Goal: Task Accomplishment & Management: Use online tool/utility

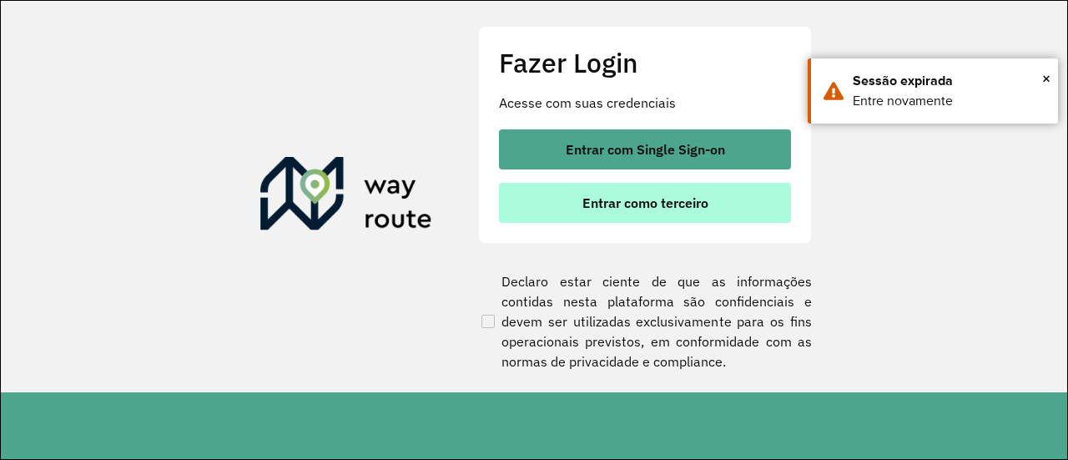
click at [668, 205] on span "Entrar como terceiro" at bounding box center [646, 202] width 126 height 13
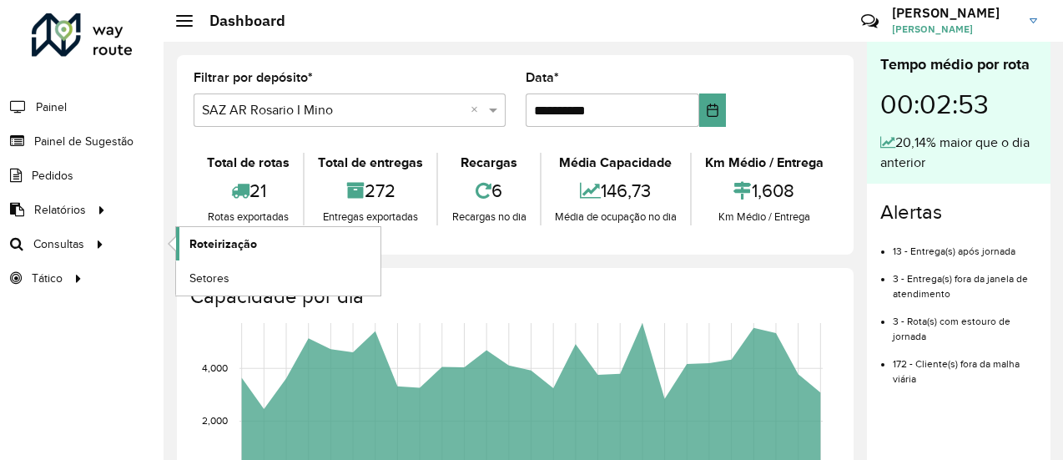
click at [222, 239] on span "Roteirização" at bounding box center [223, 244] width 68 height 18
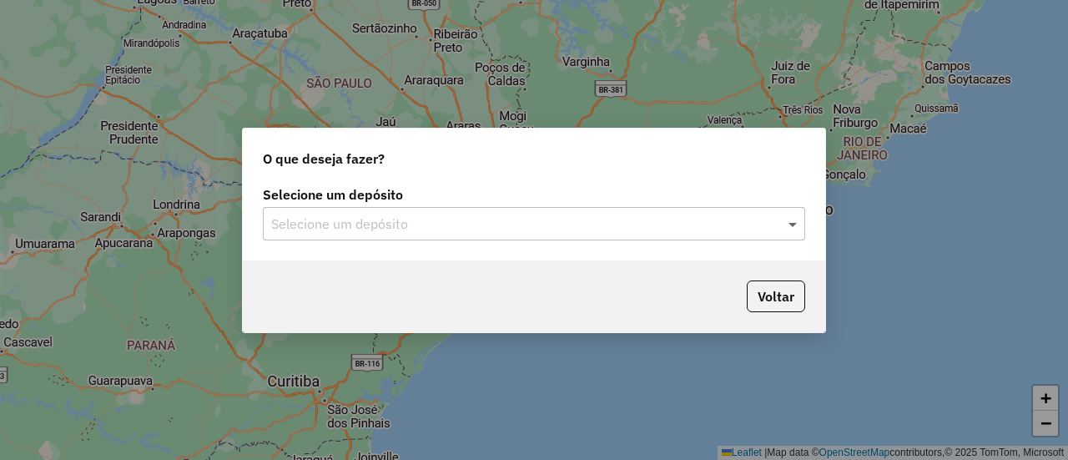
click at [794, 221] on span at bounding box center [795, 224] width 21 height 20
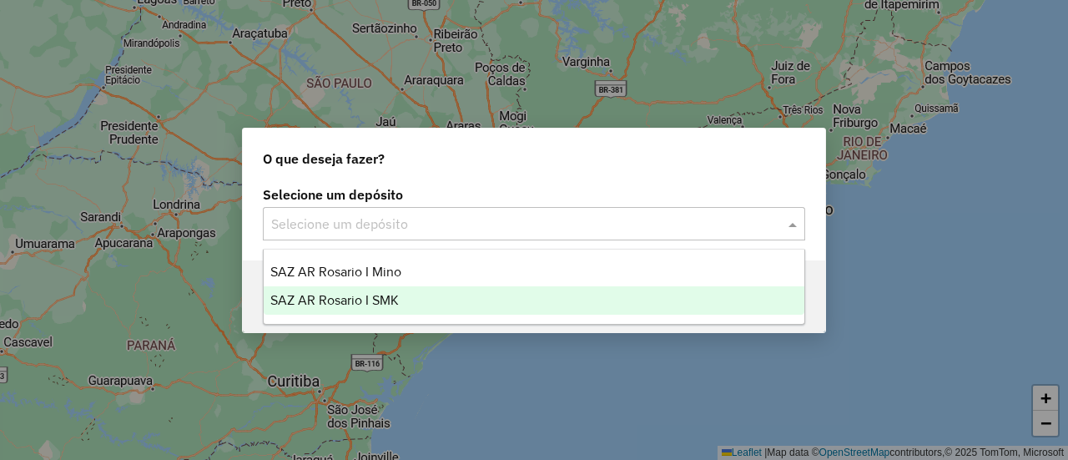
click at [383, 300] on span "SAZ AR Rosario I SMK" at bounding box center [334, 300] width 129 height 14
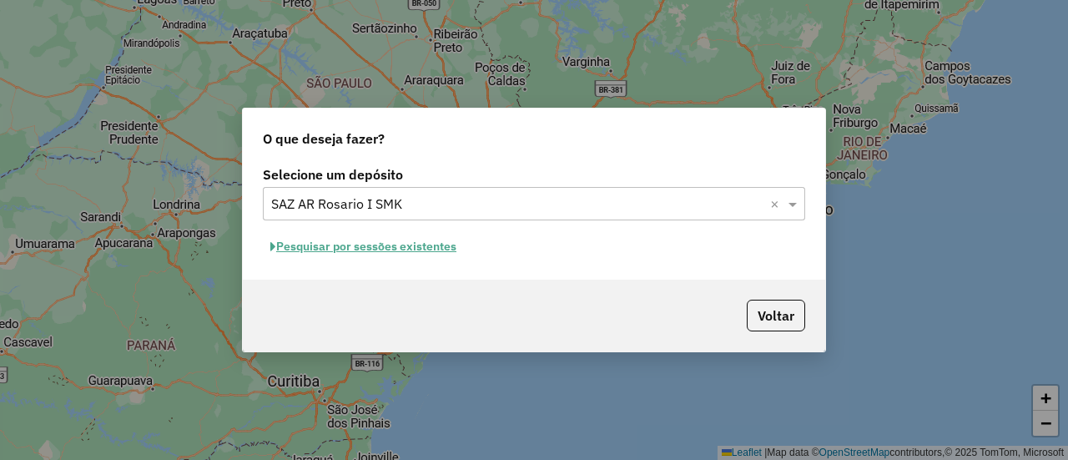
click at [445, 246] on button "Pesquisar por sessões existentes" at bounding box center [363, 247] width 201 height 26
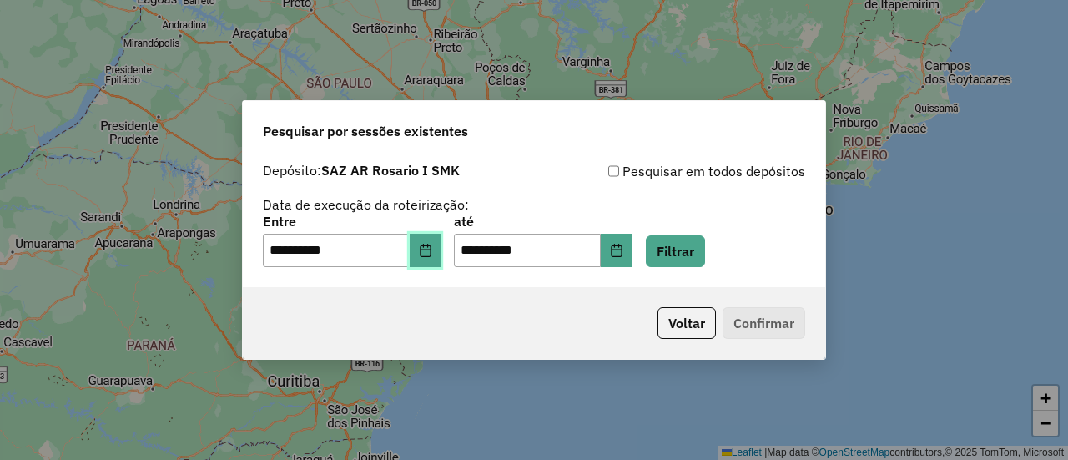
click at [432, 254] on icon "Choose Date" at bounding box center [425, 250] width 13 height 13
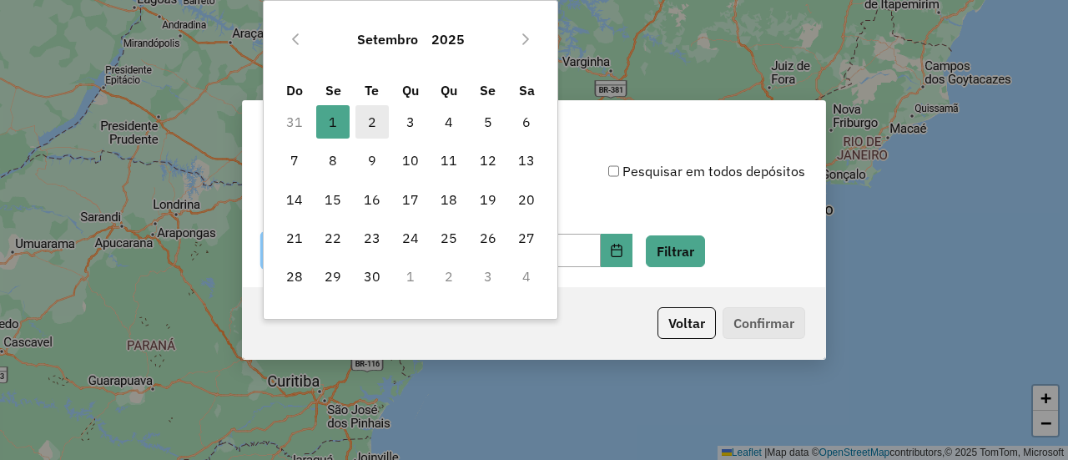
click at [373, 126] on span "2" at bounding box center [372, 121] width 33 height 33
type input "**********"
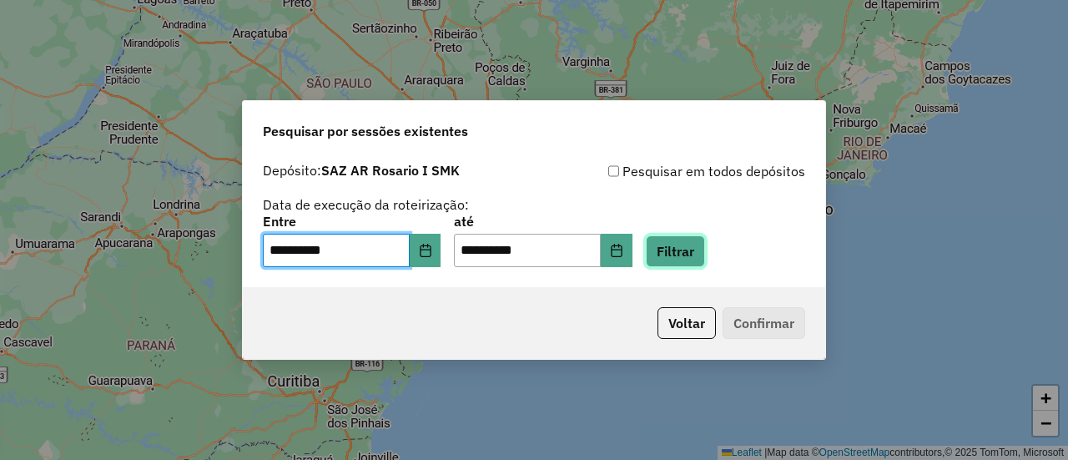
click at [705, 253] on button "Filtrar" at bounding box center [675, 251] width 59 height 32
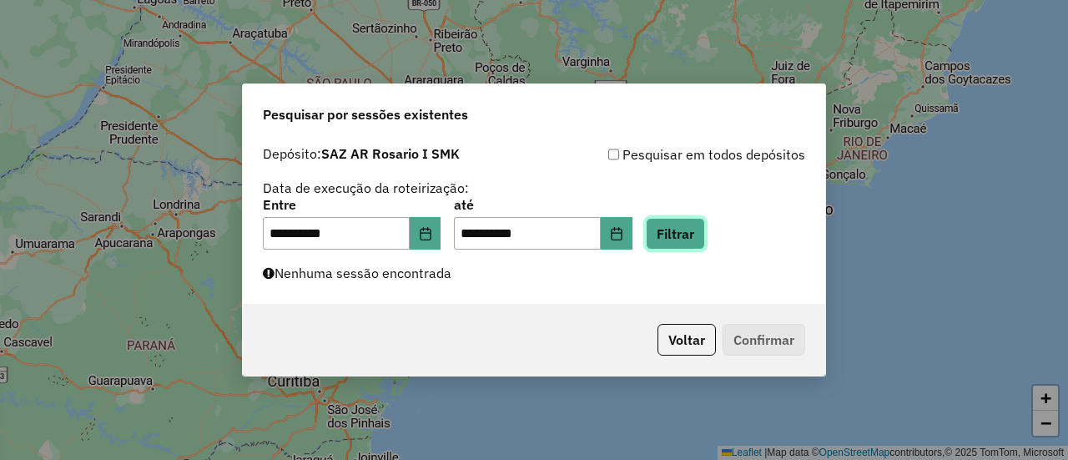
click at [692, 230] on button "Filtrar" at bounding box center [675, 234] width 59 height 32
click at [694, 230] on button "Filtrar" at bounding box center [675, 234] width 59 height 32
click at [701, 235] on button "Filtrar" at bounding box center [675, 234] width 59 height 32
click at [687, 235] on button "Filtrar" at bounding box center [675, 234] width 59 height 32
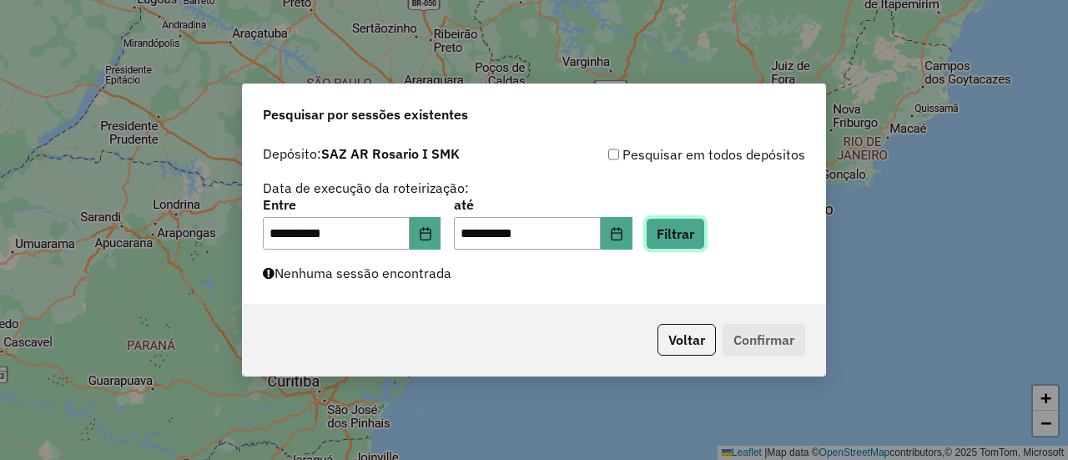
click at [704, 232] on button "Filtrar" at bounding box center [675, 234] width 59 height 32
click at [703, 230] on button "Filtrar" at bounding box center [675, 234] width 59 height 32
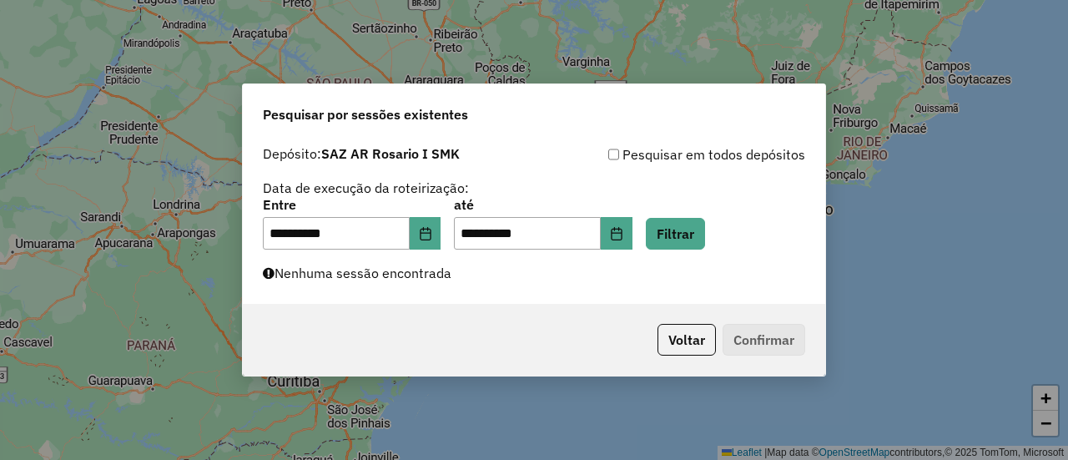
drag, startPoint x: 963, startPoint y: 296, endPoint x: 937, endPoint y: 251, distance: 52.0
click at [962, 295] on div "**********" at bounding box center [534, 230] width 1068 height 460
click at [700, 227] on button "Filtrar" at bounding box center [675, 234] width 59 height 32
click at [694, 235] on button "Filtrar" at bounding box center [675, 234] width 59 height 32
click at [701, 236] on button "Filtrar" at bounding box center [675, 234] width 59 height 32
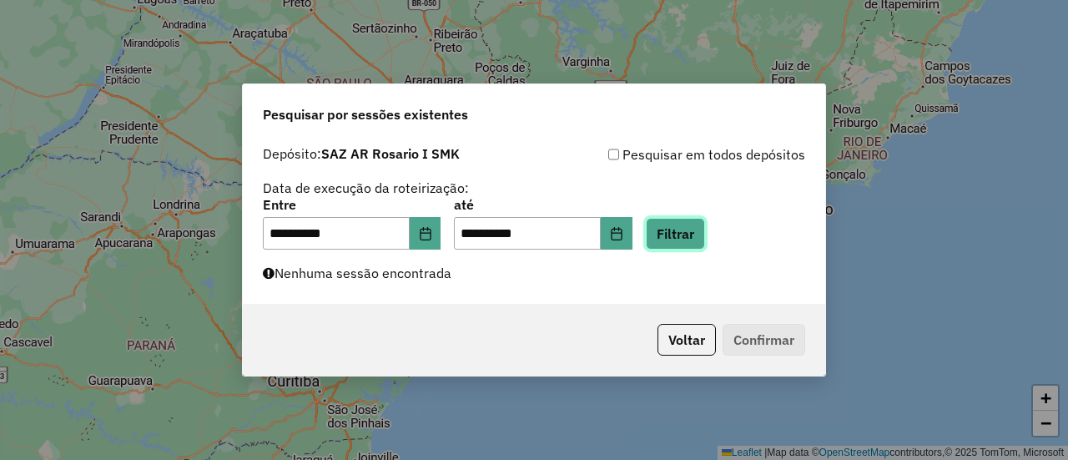
click at [703, 235] on button "Filtrar" at bounding box center [675, 234] width 59 height 32
click at [700, 230] on button "Filtrar" at bounding box center [675, 234] width 59 height 32
click at [695, 234] on button "Filtrar" at bounding box center [675, 234] width 59 height 32
click at [705, 232] on button "Filtrar" at bounding box center [675, 234] width 59 height 32
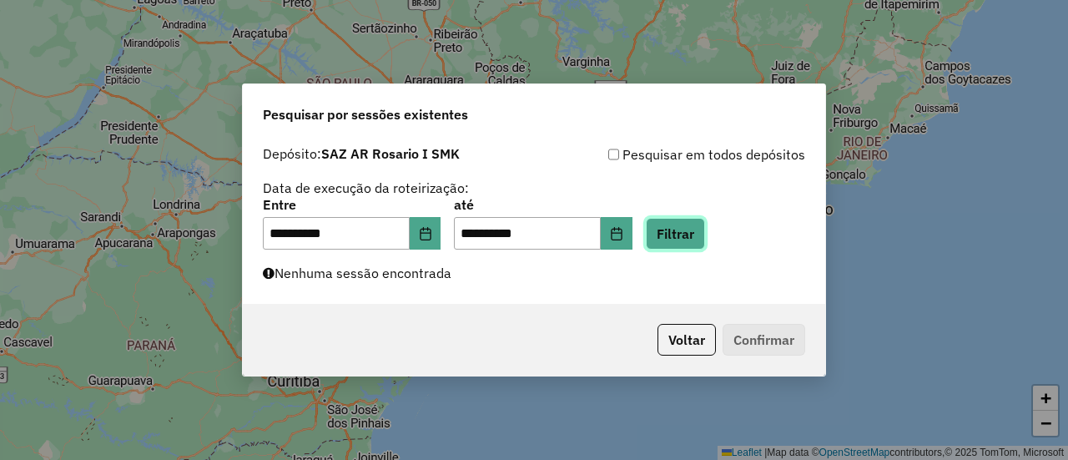
click at [703, 239] on button "Filtrar" at bounding box center [675, 234] width 59 height 32
click at [694, 222] on button "Filtrar" at bounding box center [675, 234] width 59 height 32
click at [698, 231] on button "Filtrar" at bounding box center [675, 234] width 59 height 32
click at [705, 239] on button "Filtrar" at bounding box center [675, 234] width 59 height 32
click at [696, 239] on button "Filtrar" at bounding box center [675, 234] width 59 height 32
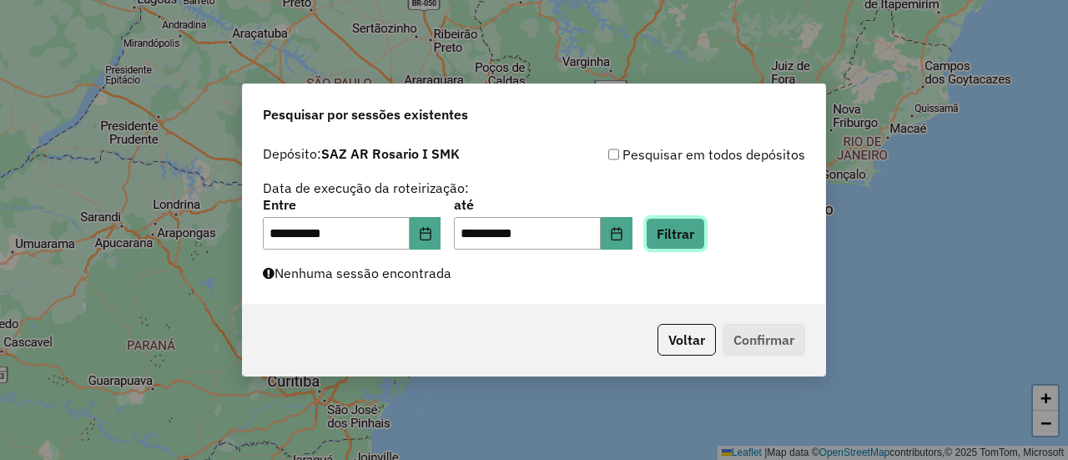
click at [704, 233] on button "Filtrar" at bounding box center [675, 234] width 59 height 32
click at [699, 227] on button "Filtrar" at bounding box center [675, 234] width 59 height 32
click at [699, 235] on button "Filtrar" at bounding box center [675, 234] width 59 height 32
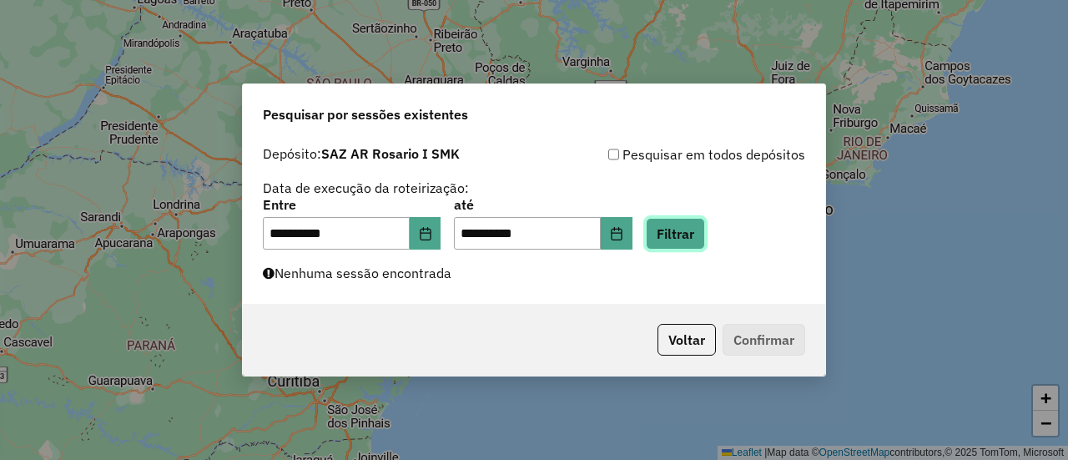
click at [699, 235] on button "Filtrar" at bounding box center [675, 234] width 59 height 32
click at [698, 237] on button "Filtrar" at bounding box center [675, 234] width 59 height 32
click at [694, 229] on button "Filtrar" at bounding box center [675, 234] width 59 height 32
click at [705, 233] on button "Filtrar" at bounding box center [675, 234] width 59 height 32
click at [705, 238] on button "Filtrar" at bounding box center [675, 234] width 59 height 32
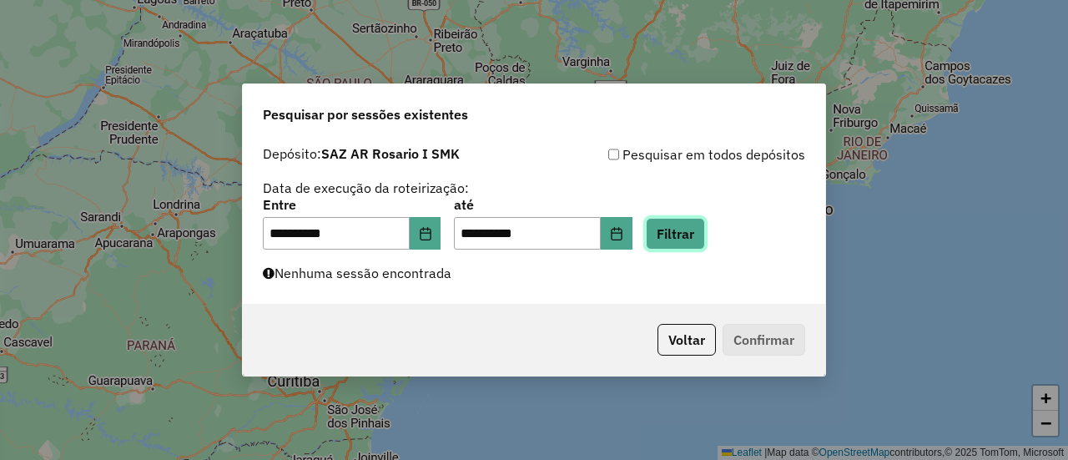
click at [705, 236] on button "Filtrar" at bounding box center [675, 234] width 59 height 32
click at [705, 235] on button "Filtrar" at bounding box center [675, 234] width 59 height 32
click at [698, 230] on button "Filtrar" at bounding box center [675, 234] width 59 height 32
click at [699, 230] on button "Filtrar" at bounding box center [675, 234] width 59 height 32
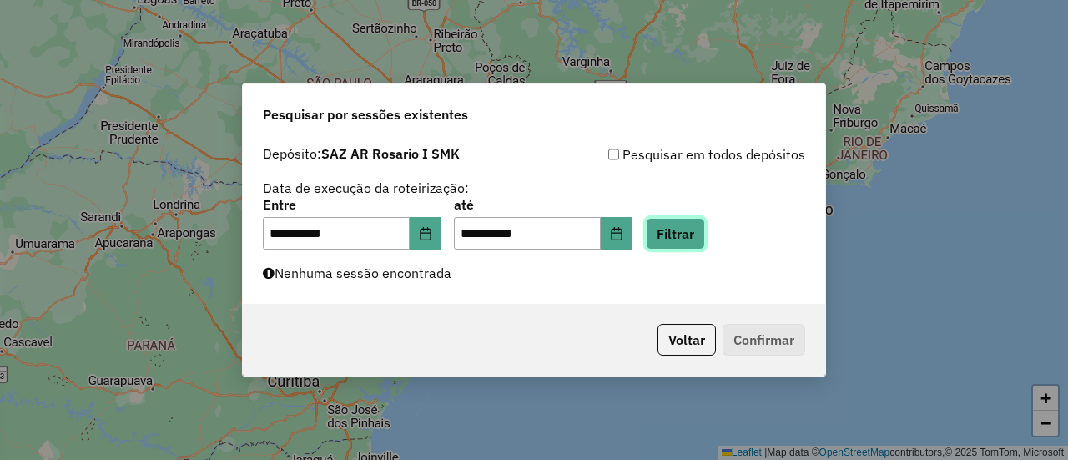
click at [699, 237] on button "Filtrar" at bounding box center [675, 234] width 59 height 32
click at [696, 235] on button "Filtrar" at bounding box center [675, 234] width 59 height 32
click at [698, 236] on button "Filtrar" at bounding box center [675, 234] width 59 height 32
click at [701, 237] on button "Filtrar" at bounding box center [675, 234] width 59 height 32
click at [705, 229] on button "Filtrar" at bounding box center [675, 234] width 59 height 32
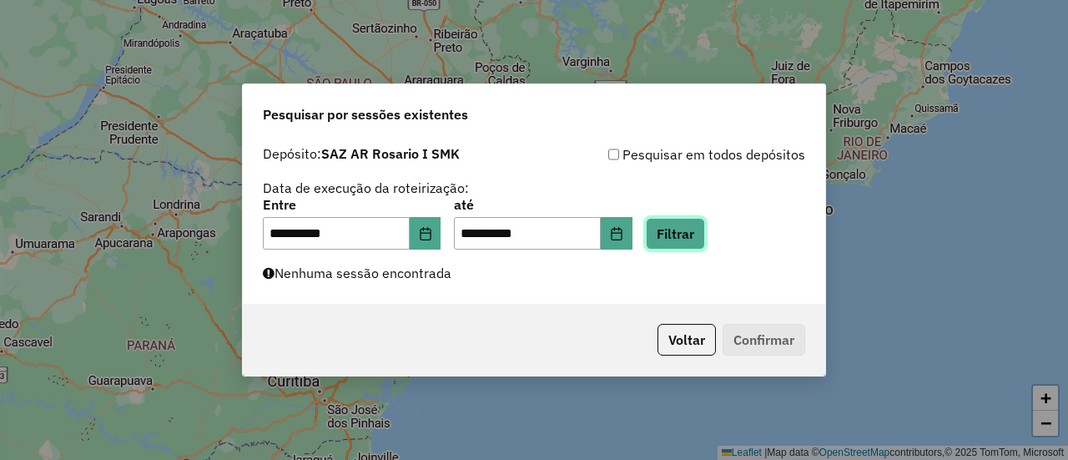
click at [698, 235] on button "Filtrar" at bounding box center [675, 234] width 59 height 32
click at [694, 234] on button "Filtrar" at bounding box center [675, 234] width 59 height 32
click at [699, 230] on button "Filtrar" at bounding box center [675, 234] width 59 height 32
click at [704, 239] on button "Filtrar" at bounding box center [675, 234] width 59 height 32
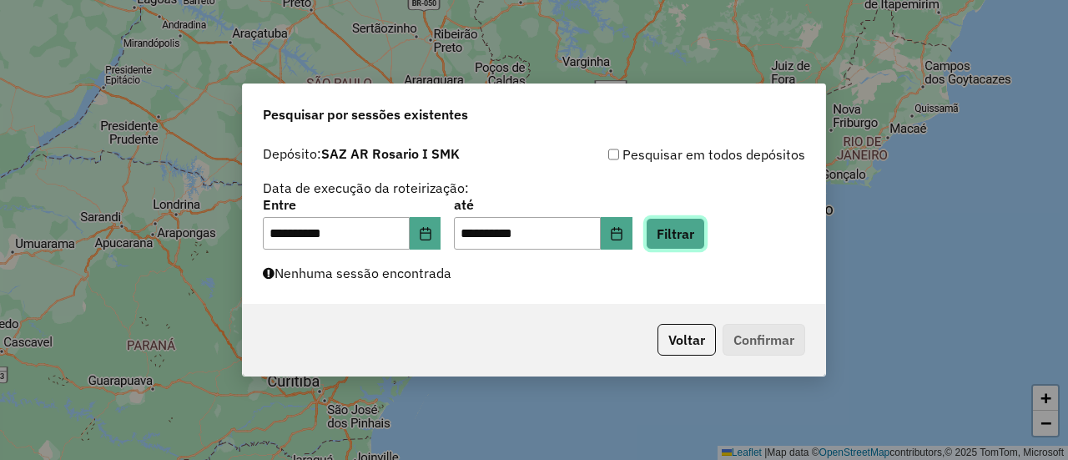
drag, startPoint x: 705, startPoint y: 239, endPoint x: 732, endPoint y: 233, distance: 27.3
click at [705, 237] on button "Filtrar" at bounding box center [675, 234] width 59 height 32
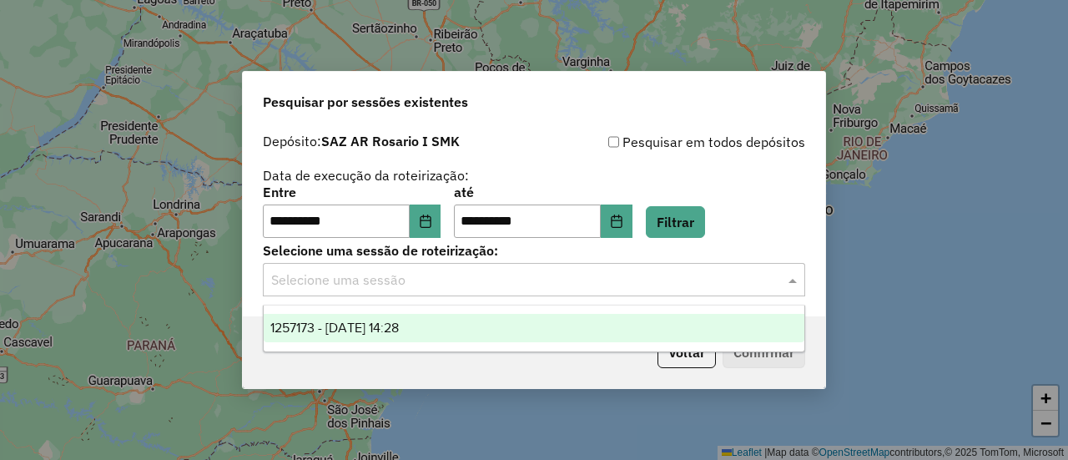
click at [790, 282] on span at bounding box center [795, 280] width 21 height 20
click at [399, 325] on span "1257173 - 02/09/2025 14:28" at bounding box center [334, 328] width 129 height 14
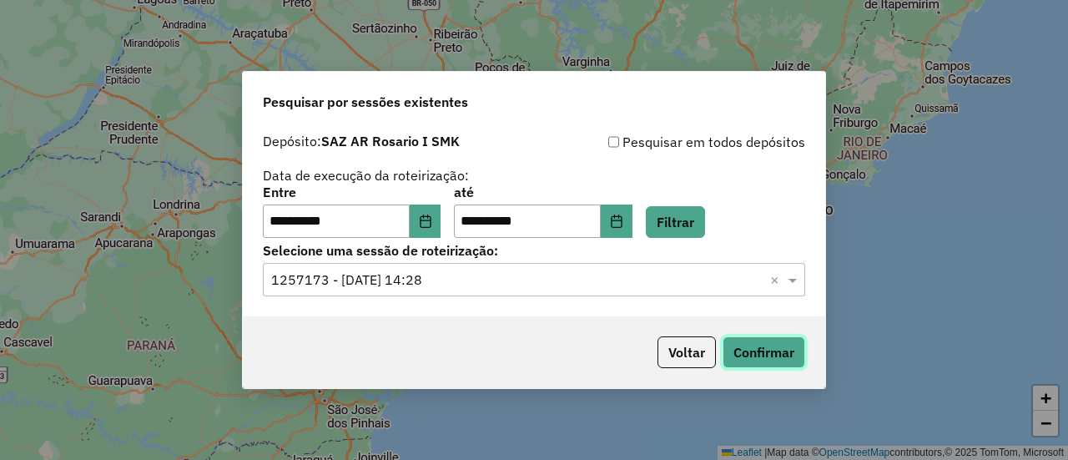
click at [755, 351] on button "Confirmar" at bounding box center [764, 352] width 83 height 32
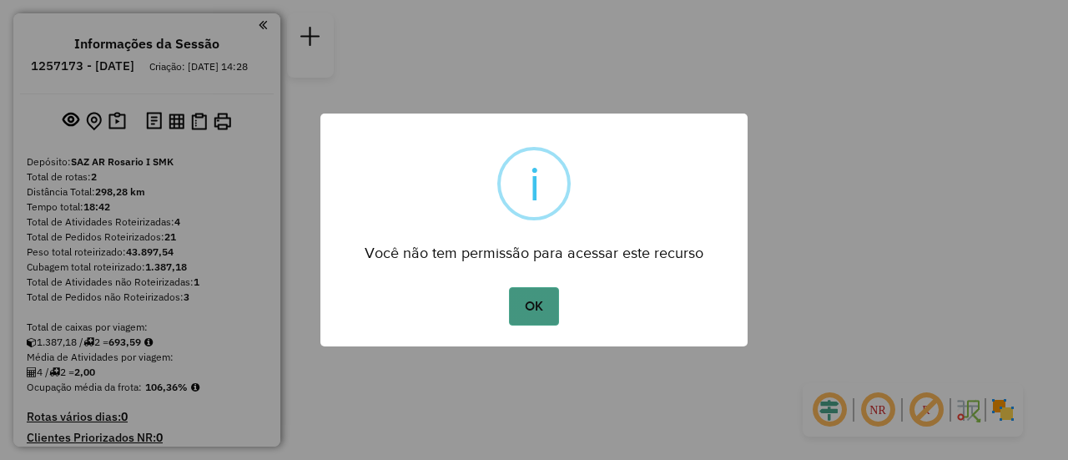
click at [535, 299] on button "OK" at bounding box center [533, 306] width 49 height 38
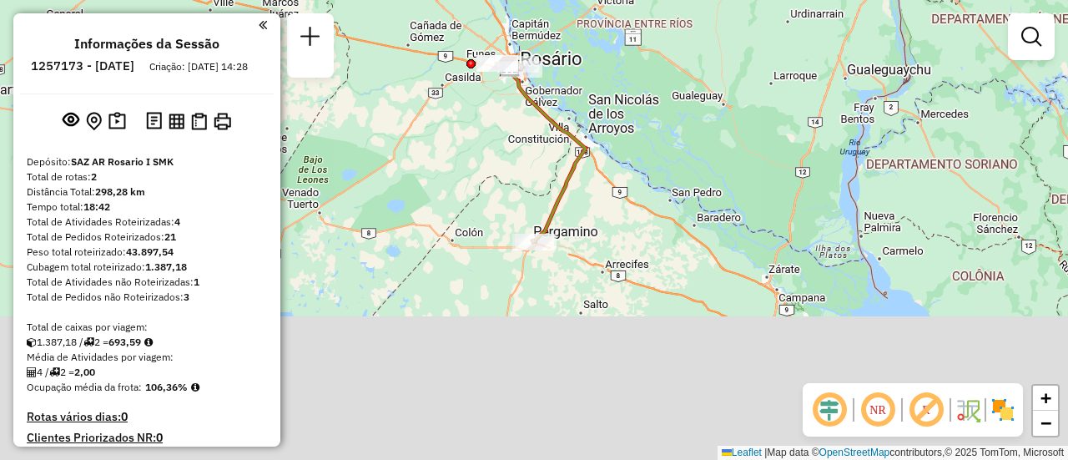
drag, startPoint x: 638, startPoint y: 294, endPoint x: 620, endPoint y: 144, distance: 150.4
click at [620, 144] on div "Janela de atendimento Grade de atendimento Capacidade Transportadoras Veículos …" at bounding box center [534, 230] width 1068 height 460
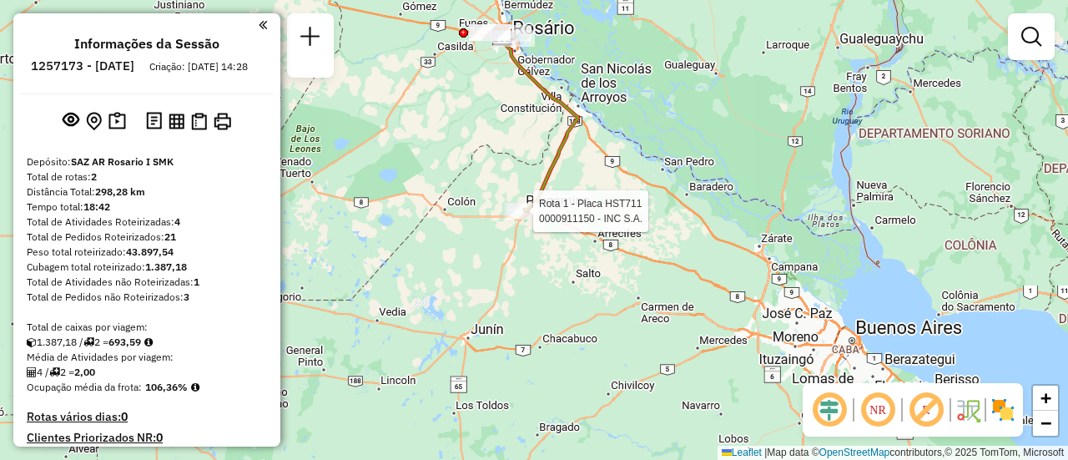
select select "**********"
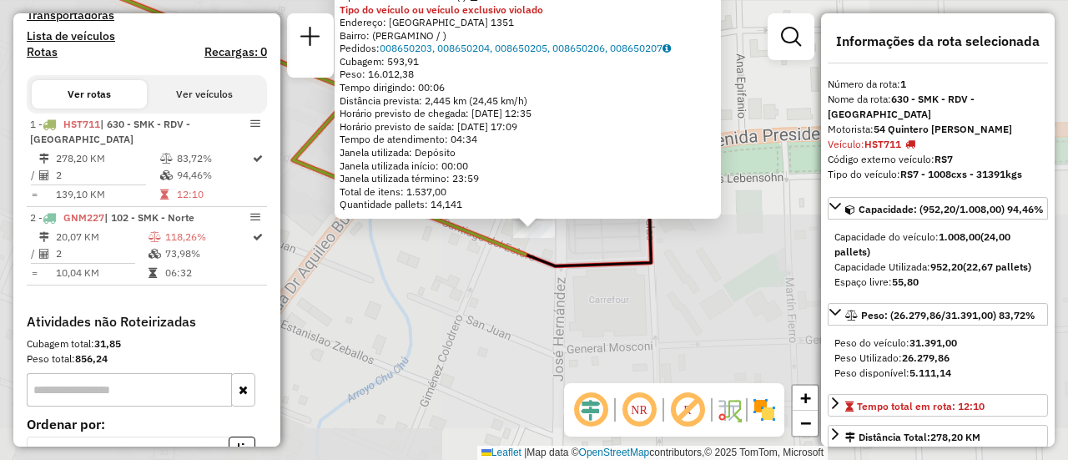
scroll to position [573, 0]
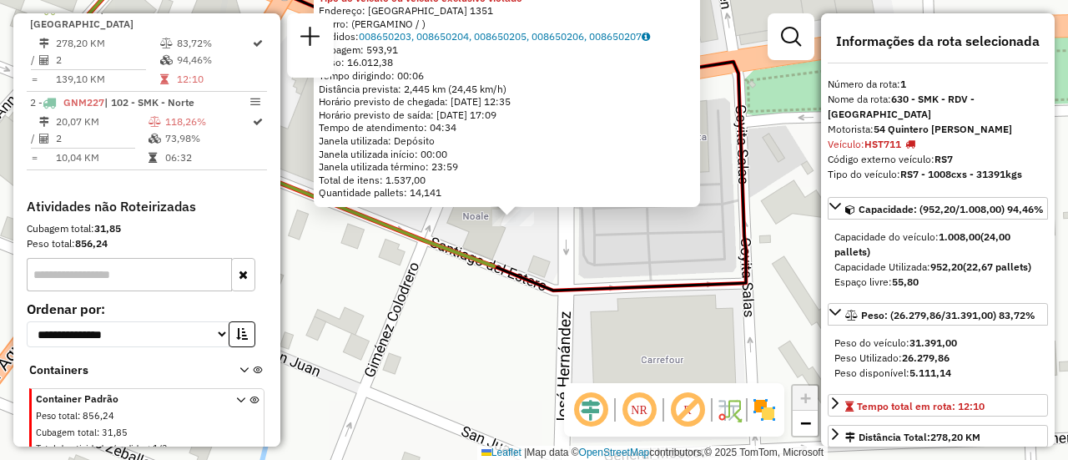
click at [556, 242] on div "0000911150 - INC S.A. Tipo de cliente: 31 - RDV (:) Tipo do veículo ou veículo …" at bounding box center [534, 230] width 1068 height 460
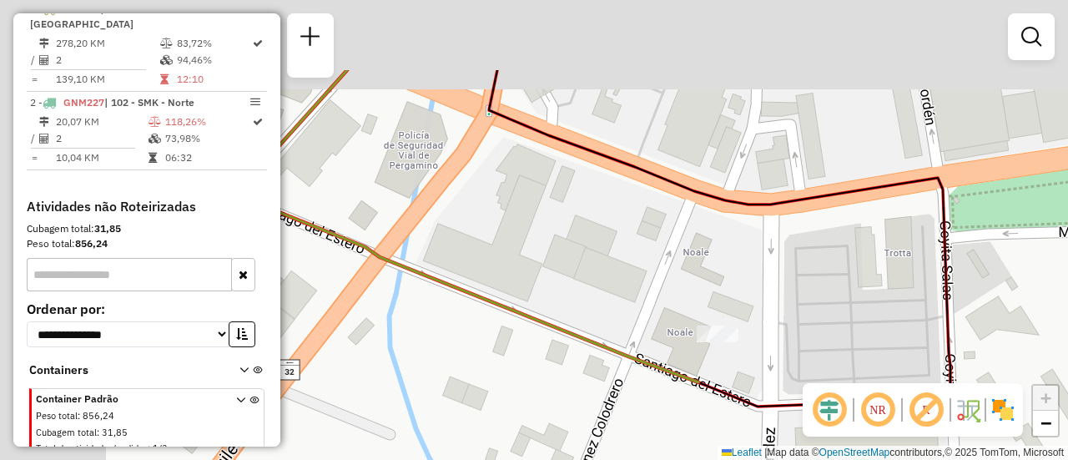
drag, startPoint x: 550, startPoint y: 208, endPoint x: 638, endPoint y: 278, distance: 112.2
click at [755, 323] on div "Janela de atendimento Grade de atendimento Capacidade Transportadoras Veículos …" at bounding box center [534, 230] width 1068 height 460
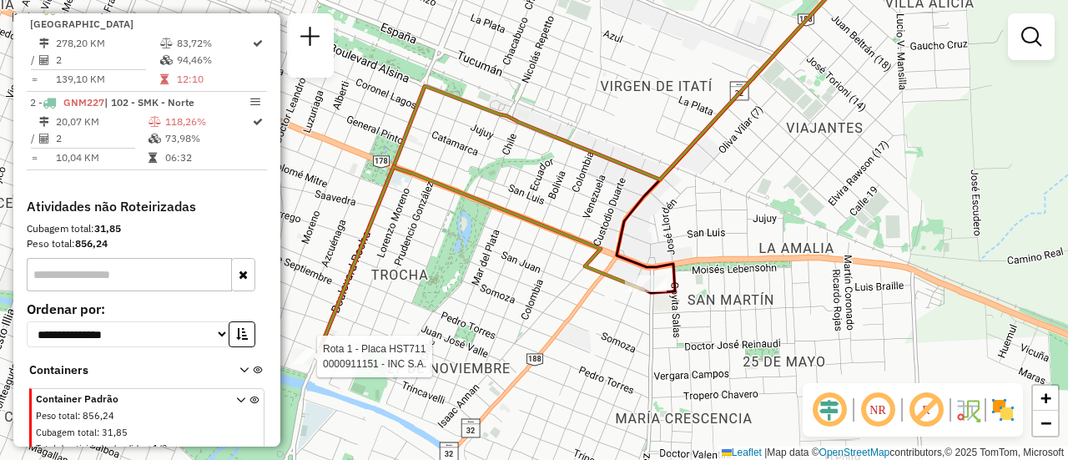
select select "**********"
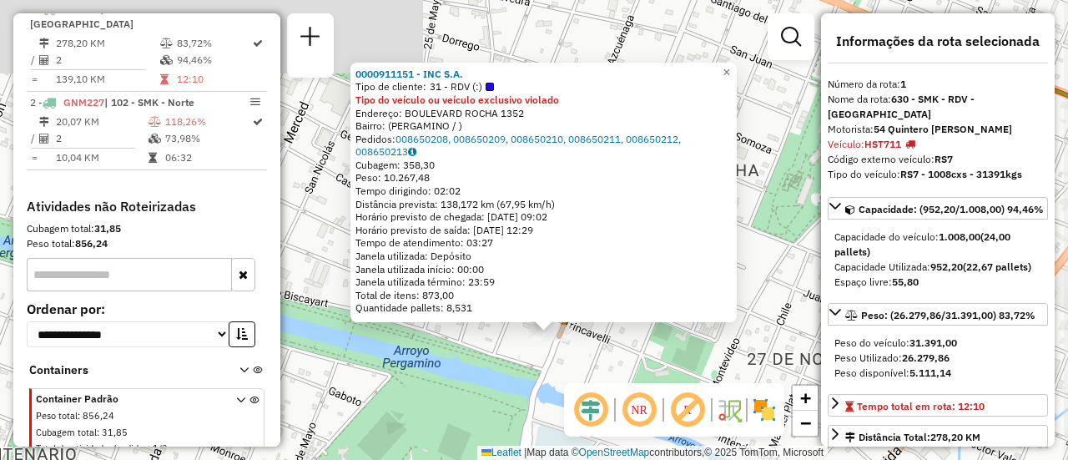
drag, startPoint x: 496, startPoint y: 260, endPoint x: 446, endPoint y: 385, distance: 134.9
click at [446, 385] on div "0000911151 - INC S.A. Tipo de cliente: 31 - RDV (:) Tipo do veículo ou veículo …" at bounding box center [534, 230] width 1068 height 460
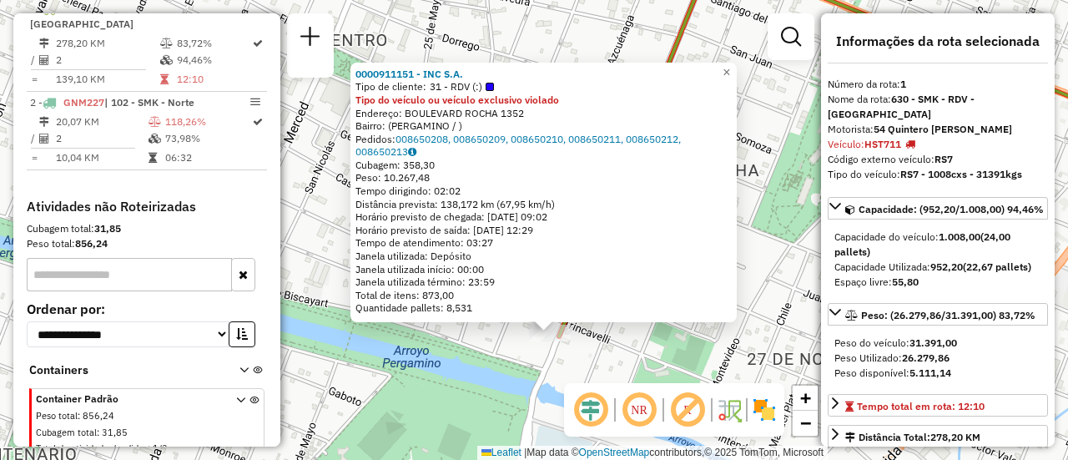
click at [654, 361] on div "0000911151 - INC S.A. Tipo de cliente: 31 - RDV (:) Tipo do veículo ou veículo …" at bounding box center [534, 230] width 1068 height 460
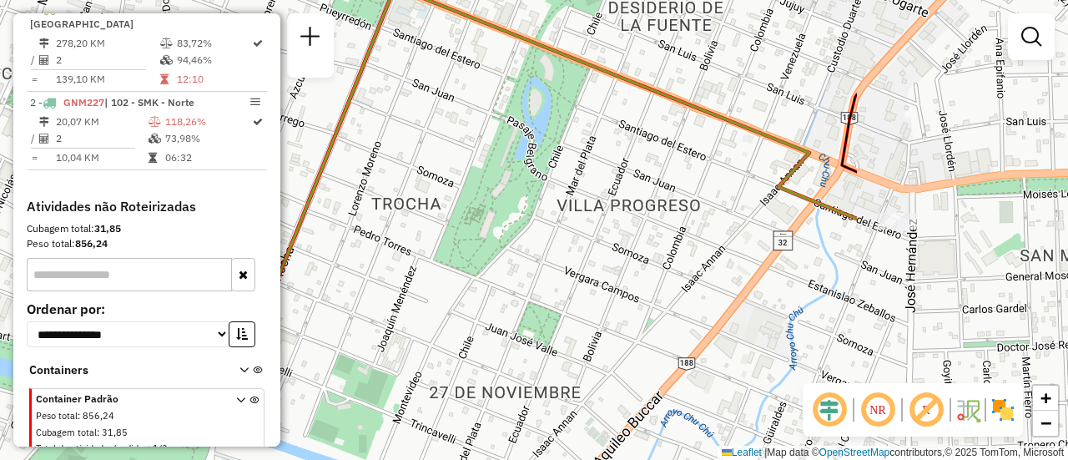
drag, startPoint x: 651, startPoint y: 280, endPoint x: 697, endPoint y: 265, distance: 48.3
click at [376, 295] on div "Janela de atendimento Grade de atendimento Capacidade Transportadoras Veículos …" at bounding box center [534, 230] width 1068 height 460
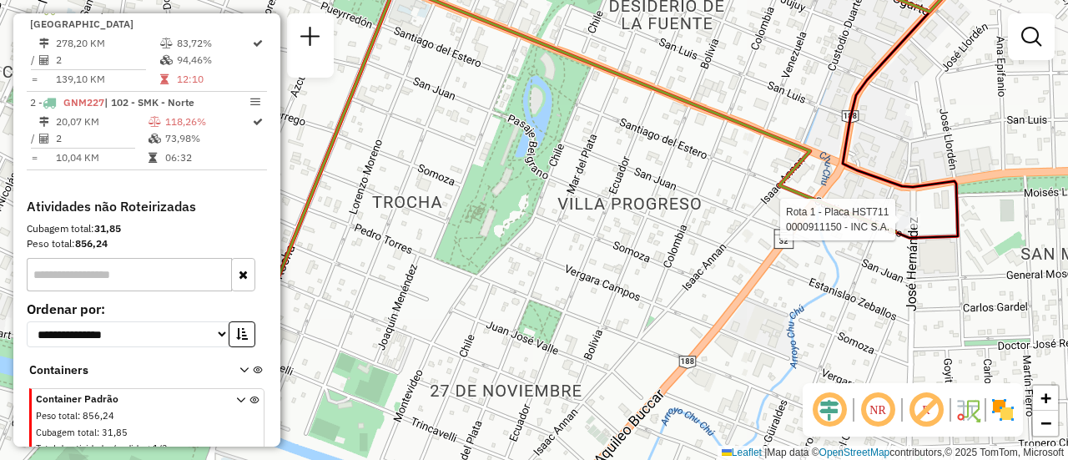
select select "**********"
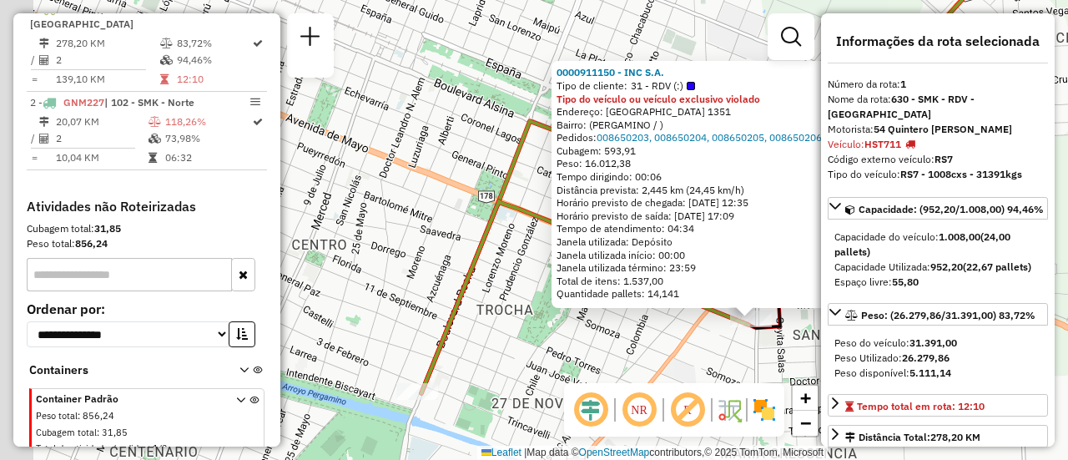
drag, startPoint x: 386, startPoint y: 334, endPoint x: 665, endPoint y: 373, distance: 282.4
click at [665, 375] on div "0000911150 - INC S.A. Tipo de cliente: 31 - RDV (:) Tipo do veículo ou veículo …" at bounding box center [534, 230] width 1068 height 460
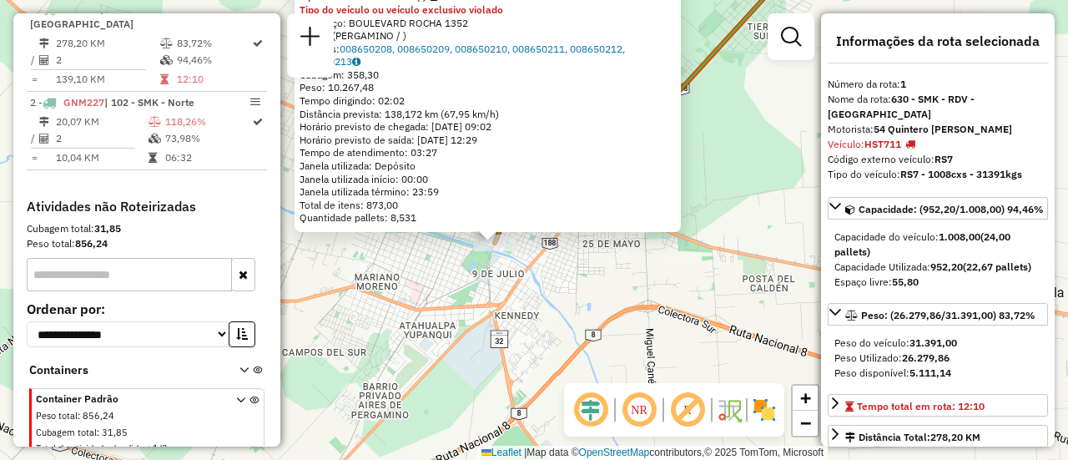
click at [682, 293] on div "0000911151 - INC S.A. Tipo de cliente: 31 - RDV (:) Tipo do veículo ou veículo …" at bounding box center [534, 230] width 1068 height 460
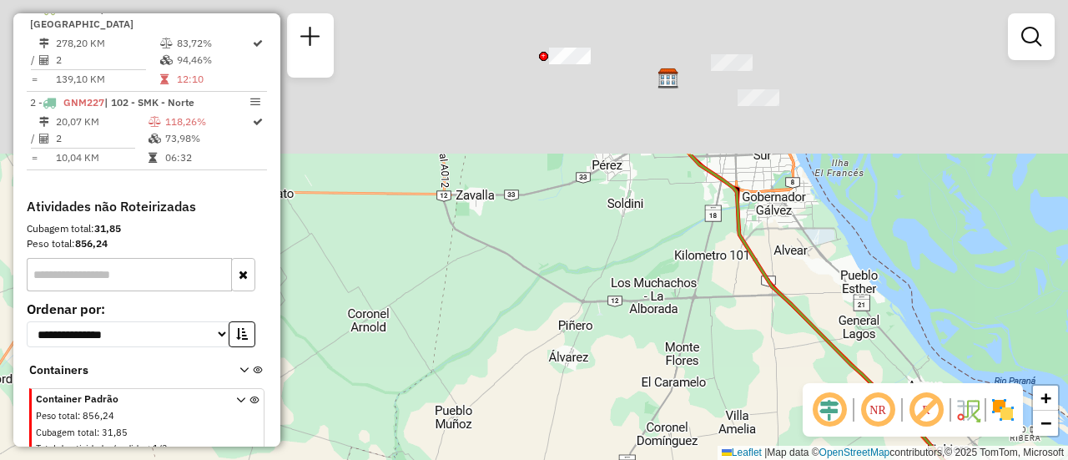
drag, startPoint x: 700, startPoint y: 68, endPoint x: 603, endPoint y: 320, distance: 269.3
click at [601, 345] on div "Janela de atendimento Grade de atendimento Capacidade Transportadoras Veículos …" at bounding box center [534, 230] width 1068 height 460
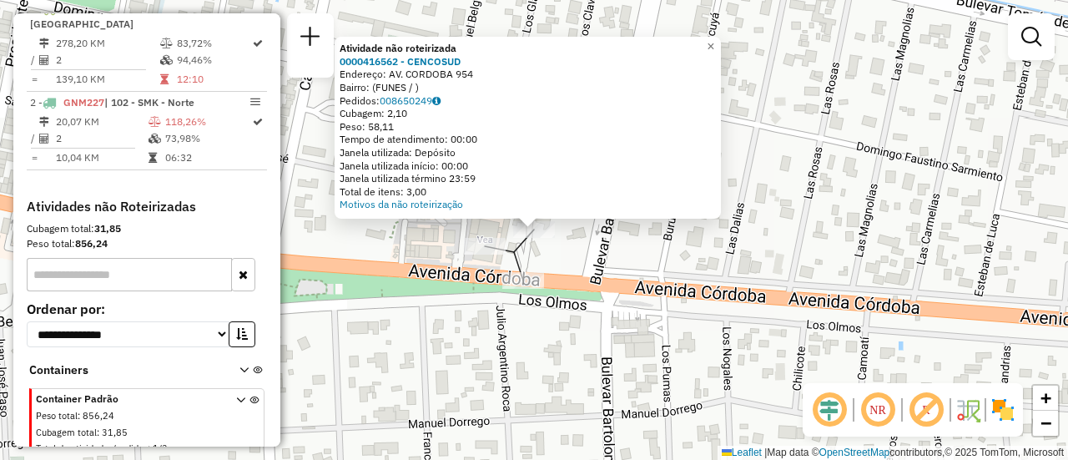
click at [804, 244] on div "Atividade não roteirizada 0000416562 - CENCOSUD Endereço: AV. CORDOBA 954 Bairr…" at bounding box center [534, 230] width 1068 height 460
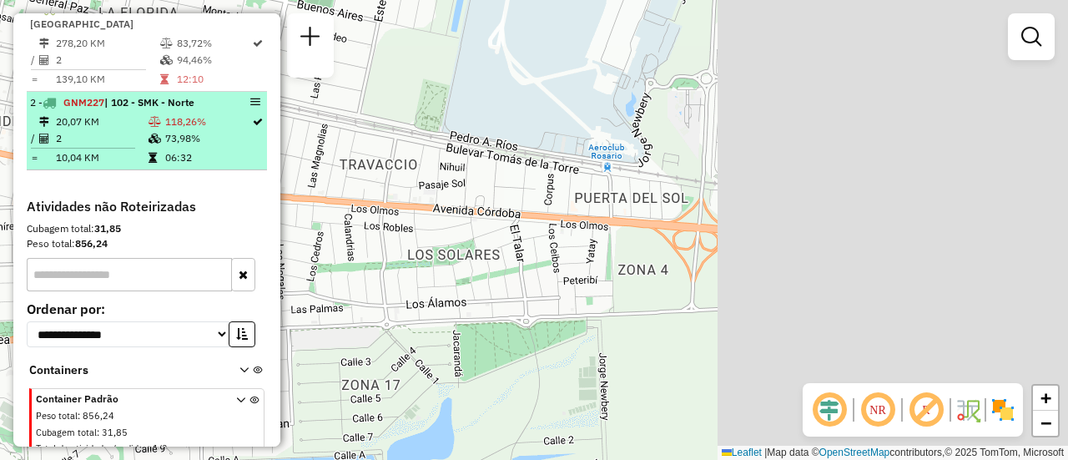
drag, startPoint x: 446, startPoint y: 189, endPoint x: 208, endPoint y: 184, distance: 237.9
click at [208, 184] on hb-router-mapa "**********" at bounding box center [534, 230] width 1068 height 460
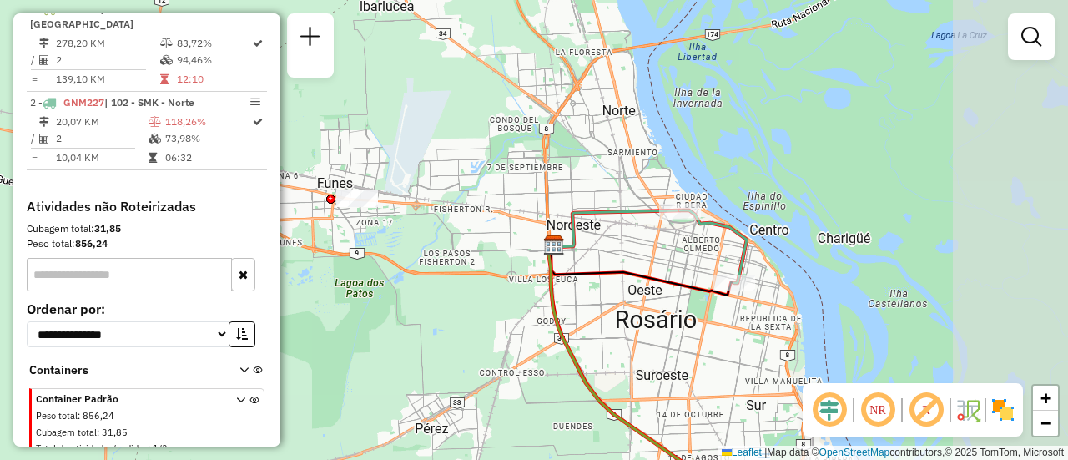
drag, startPoint x: 644, startPoint y: 229, endPoint x: 492, endPoint y: 219, distance: 152.2
click at [492, 219] on div "Janela de atendimento Grade de atendimento Capacidade Transportadoras Veículos …" at bounding box center [534, 230] width 1068 height 460
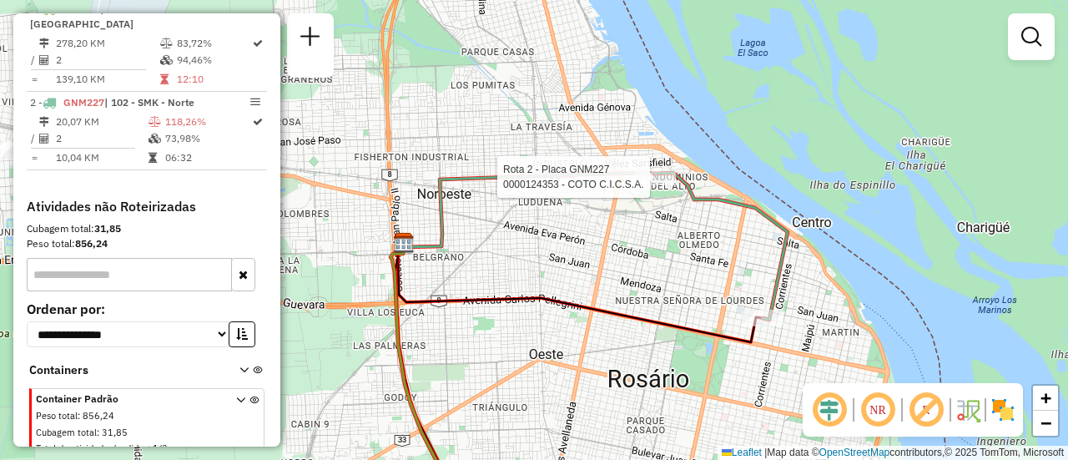
select select "**********"
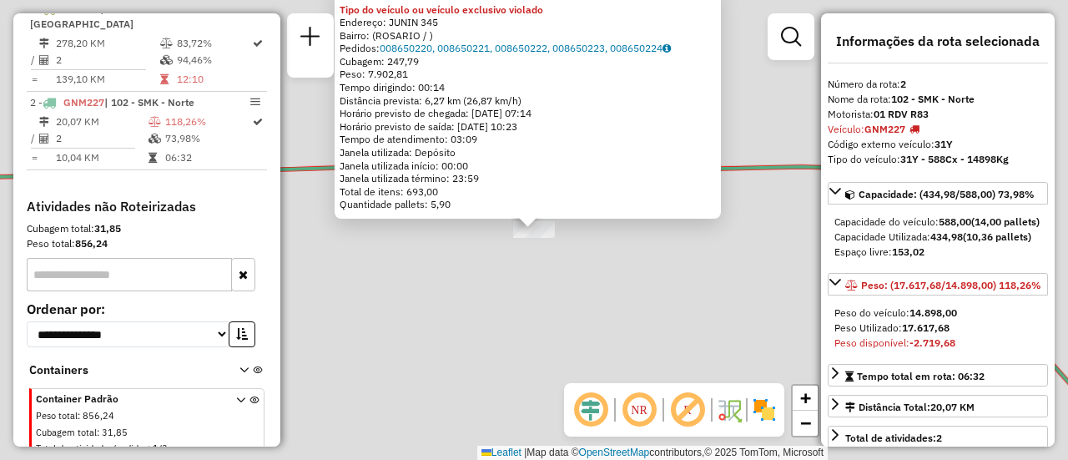
scroll to position [603, 0]
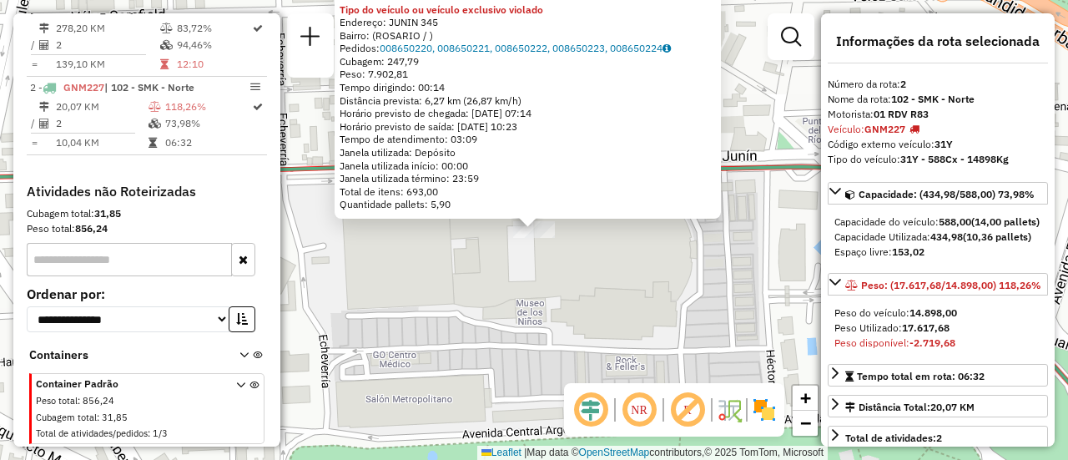
click at [664, 291] on div "0000124353 - COTO C.I.C.S.A. Tipo do veículo ou veículo exclusivo violado Ender…" at bounding box center [534, 230] width 1068 height 460
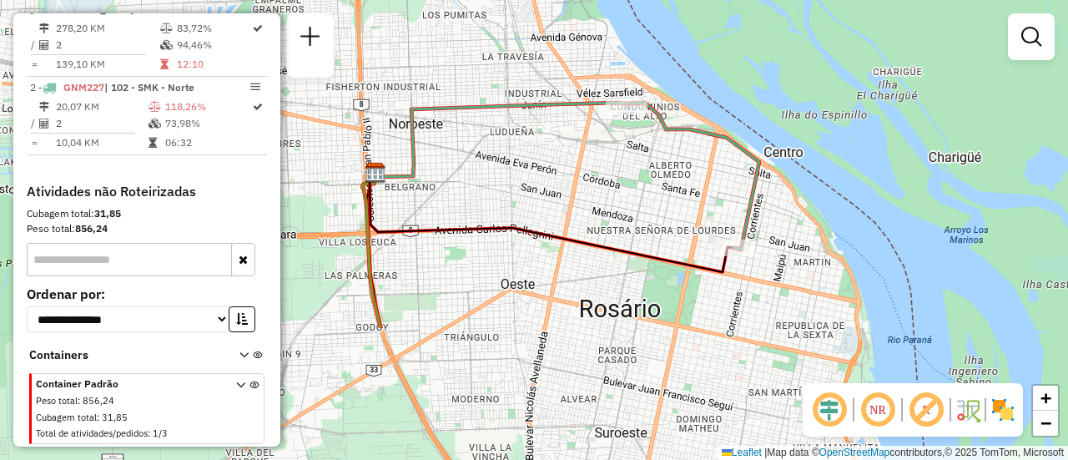
drag, startPoint x: 753, startPoint y: 357, endPoint x: 718, endPoint y: 179, distance: 181.2
click at [718, 179] on div "Janela de atendimento Grade de atendimento Capacidade Transportadoras Veículos …" at bounding box center [534, 230] width 1068 height 460
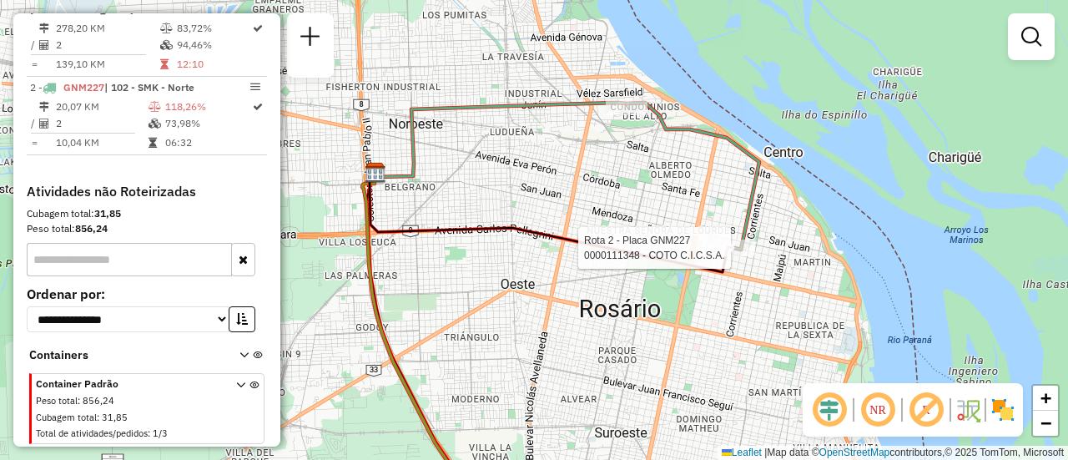
select select "**********"
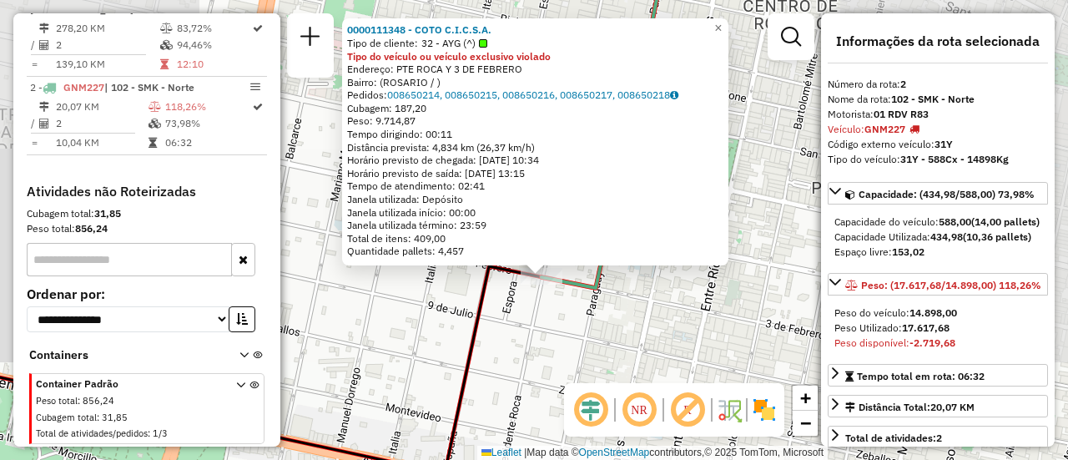
click at [548, 346] on div "0000111348 - COTO C.I.C.S.A. Tipo de cliente: 32 - AYG (^) Tipo do veículo ou v…" at bounding box center [534, 230] width 1068 height 460
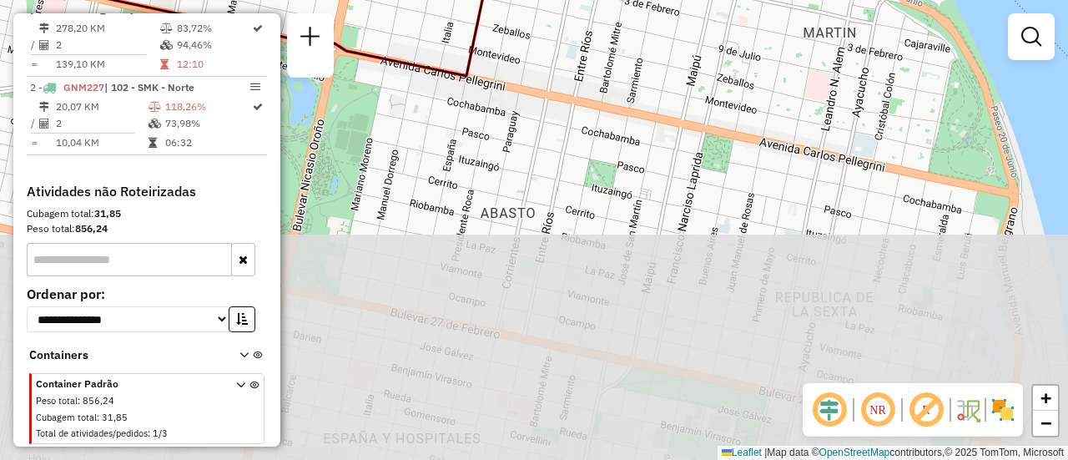
drag, startPoint x: 557, startPoint y: 362, endPoint x: 531, endPoint y: 73, distance: 290.0
click at [526, 38] on div "Janela de atendimento Grade de atendimento Capacidade Transportadoras Veículos …" at bounding box center [534, 230] width 1068 height 460
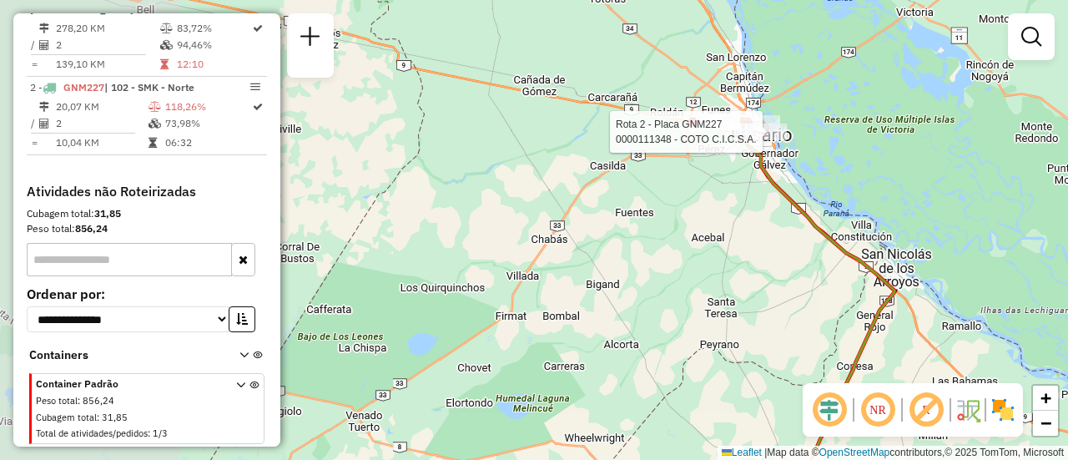
drag, startPoint x: 557, startPoint y: 323, endPoint x: 769, endPoint y: 275, distance: 217.5
click at [769, 275] on div "Rota 2 - Placa GNM227 0000111348 - COTO C.I.C.S.A. Janela de atendimento Grade …" at bounding box center [534, 230] width 1068 height 460
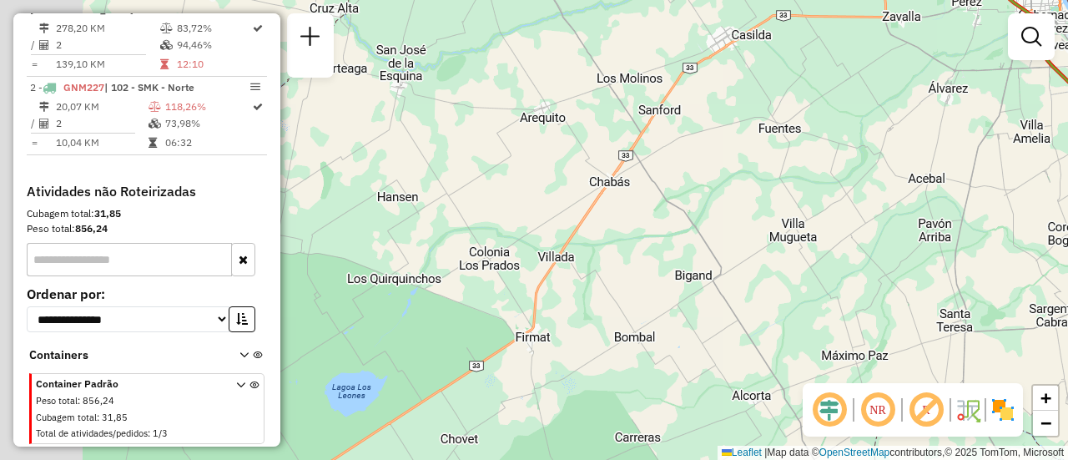
drag, startPoint x: 706, startPoint y: 170, endPoint x: 926, endPoint y: 126, distance: 223.9
click at [926, 126] on div "Rota 2 - Placa GNM227 0000111348 - COTO C.I.C.S.A. Janela de atendimento Grade …" at bounding box center [534, 230] width 1068 height 460
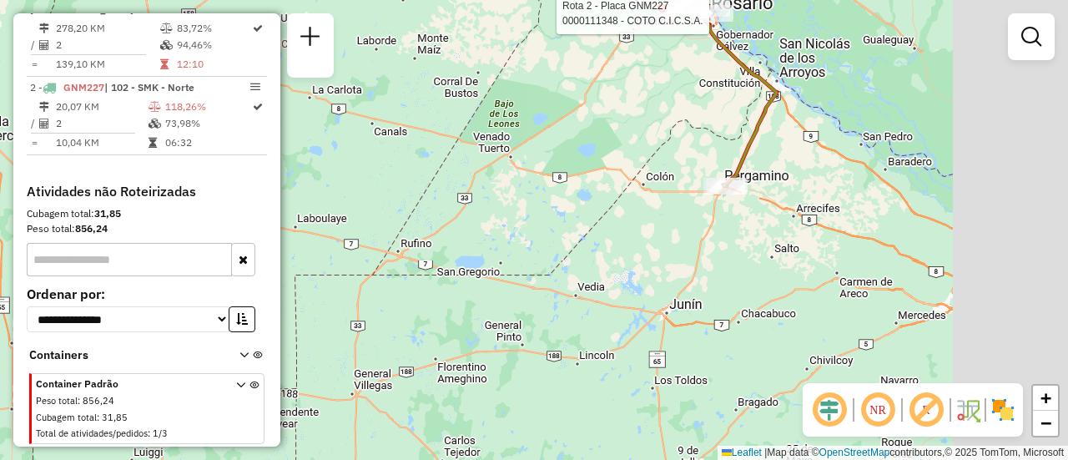
drag, startPoint x: 689, startPoint y: 296, endPoint x: 523, endPoint y: 134, distance: 232.6
click at [523, 134] on div "Rota 2 - Placa GNM227 0000111348 - COTO C.I.C.S.A. Janela de atendimento Grade …" at bounding box center [534, 230] width 1068 height 460
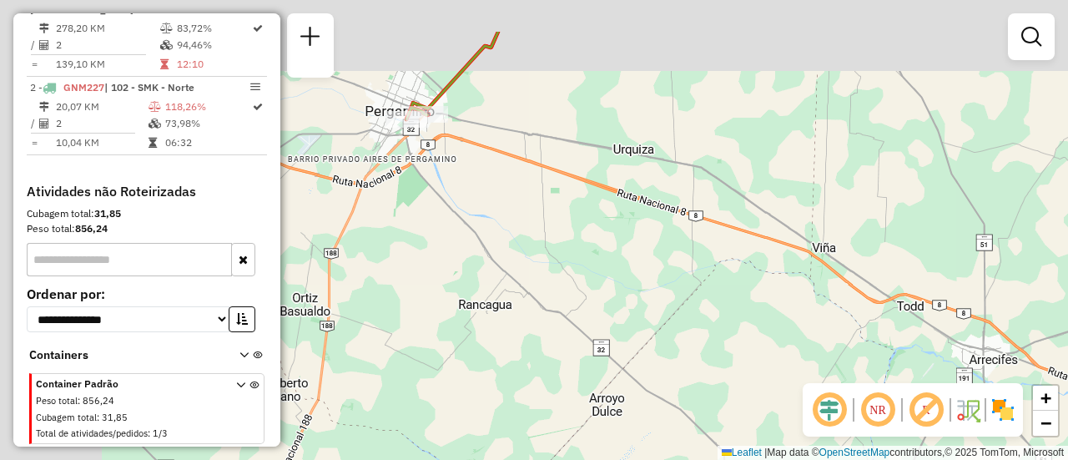
drag, startPoint x: 539, startPoint y: 114, endPoint x: 1000, endPoint y: 248, distance: 479.7
click at [1057, 253] on div "Rota 2 - Placa GNM227 0000111348 - COTO C.I.C.S.A. Janela de atendimento Grade …" at bounding box center [534, 230] width 1068 height 460
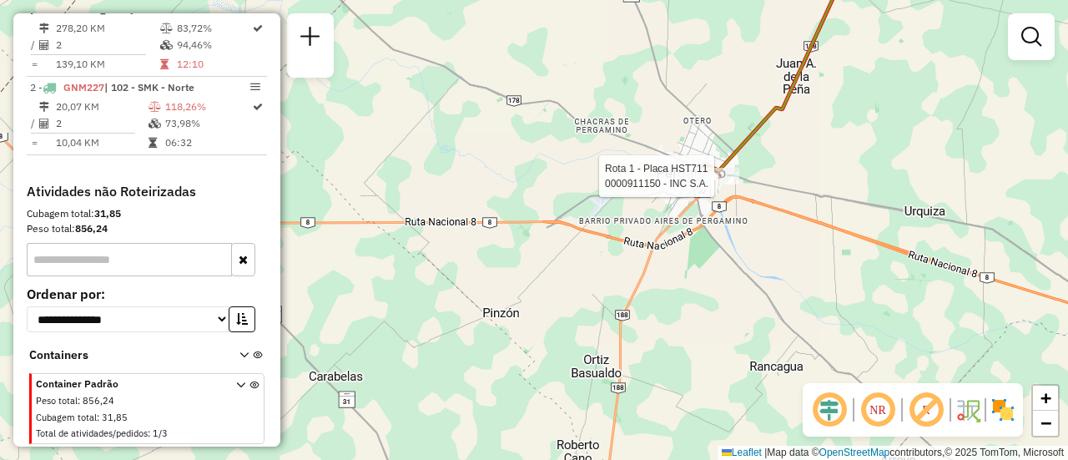
select select "**********"
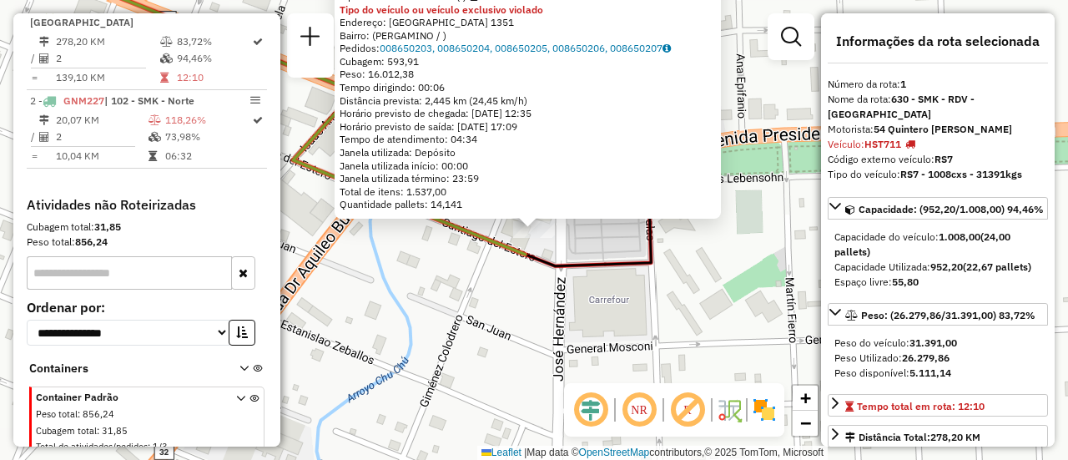
scroll to position [573, 0]
click at [770, 312] on div "0000911150 - INC S.A. Tipo de cliente: 31 - RDV (:) Tipo do veículo ou veículo …" at bounding box center [534, 230] width 1068 height 460
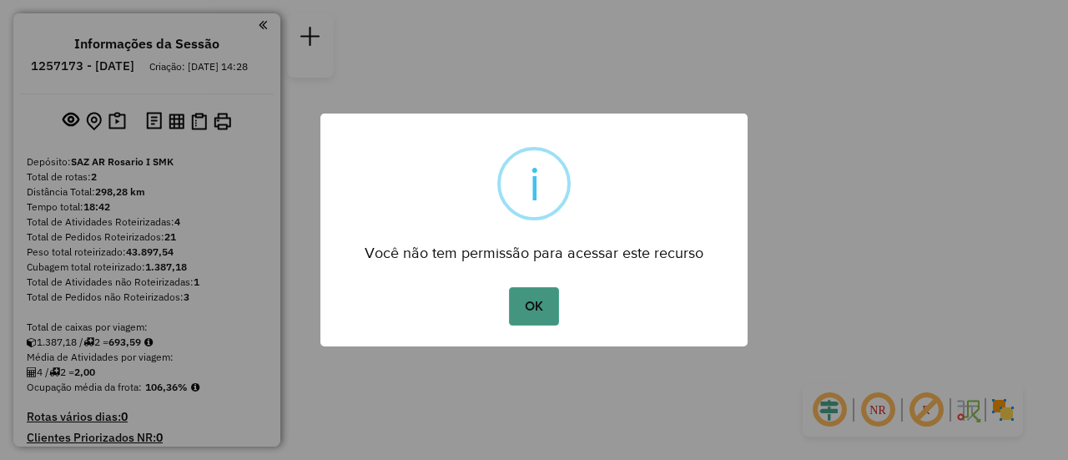
click at [535, 300] on button "OK" at bounding box center [533, 306] width 49 height 38
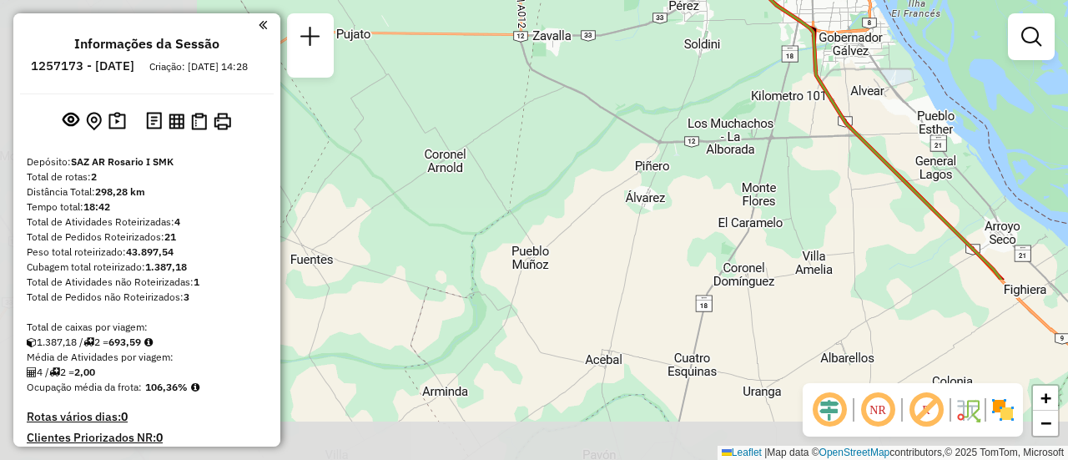
drag, startPoint x: 573, startPoint y: 316, endPoint x: 780, endPoint y: 33, distance: 350.6
click at [786, 33] on div "Janela de atendimento Grade de atendimento Capacidade Transportadoras Veículos …" at bounding box center [534, 230] width 1068 height 460
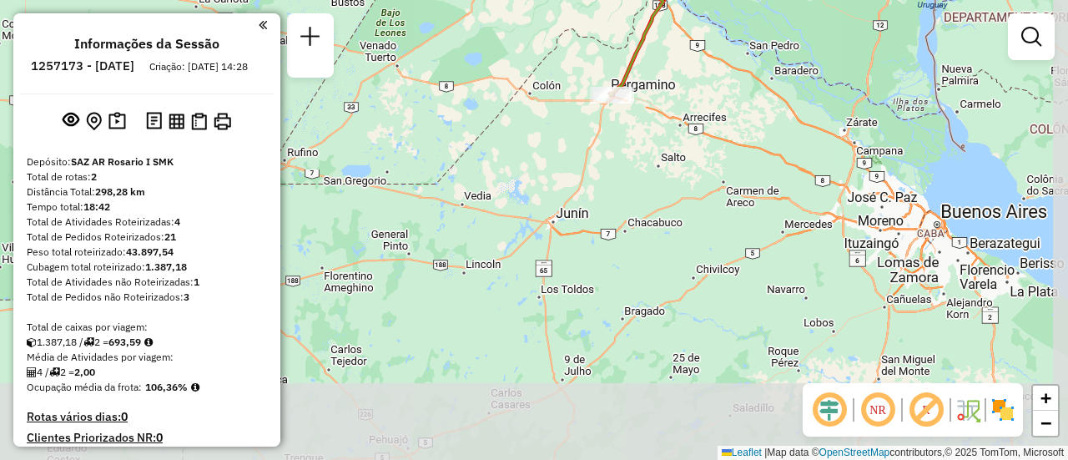
drag, startPoint x: 647, startPoint y: 233, endPoint x: 515, endPoint y: 49, distance: 226.1
click at [515, 49] on div "Janela de atendimento Grade de atendimento Capacidade Transportadoras Veículos …" at bounding box center [534, 230] width 1068 height 460
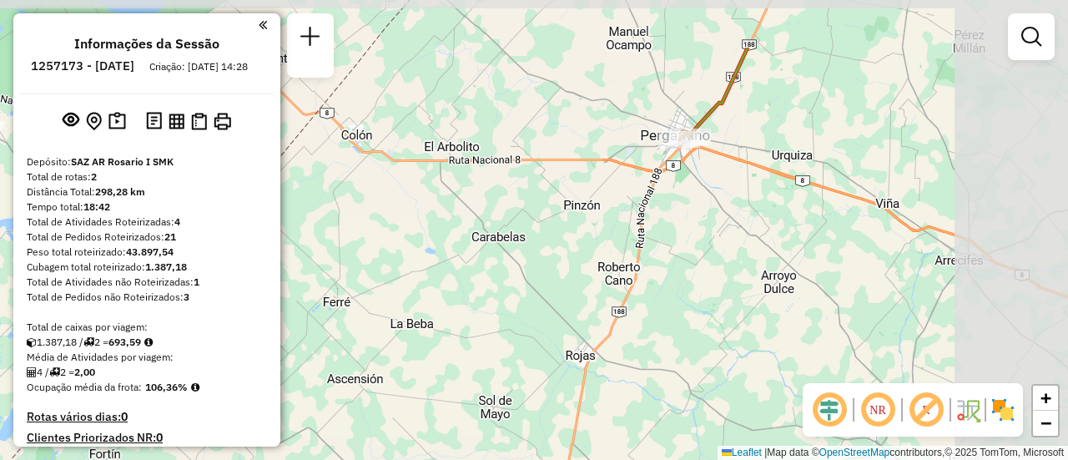
drag, startPoint x: 709, startPoint y: 63, endPoint x: 601, endPoint y: 150, distance: 138.3
click at [601, 150] on div "Janela de atendimento Grade de atendimento Capacidade Transportadoras Veículos …" at bounding box center [534, 230] width 1068 height 460
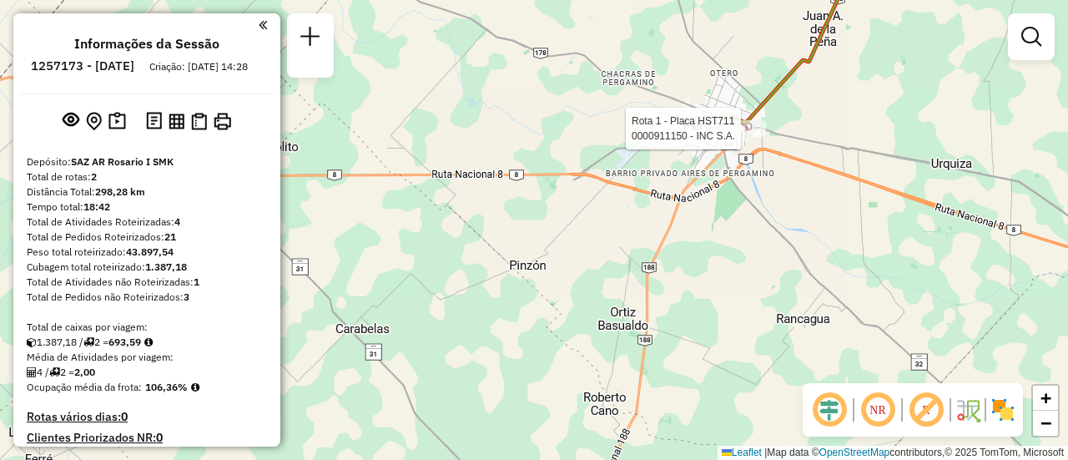
select select "**********"
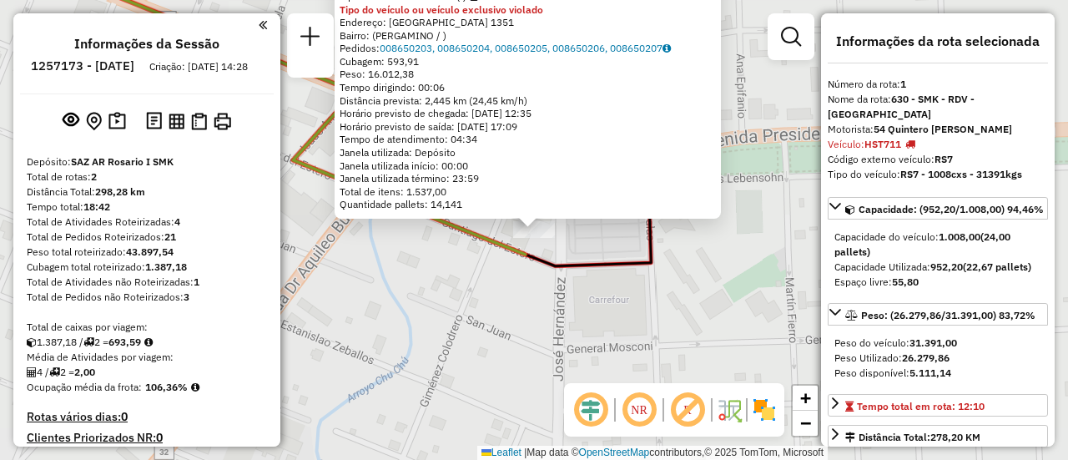
scroll to position [573, 0]
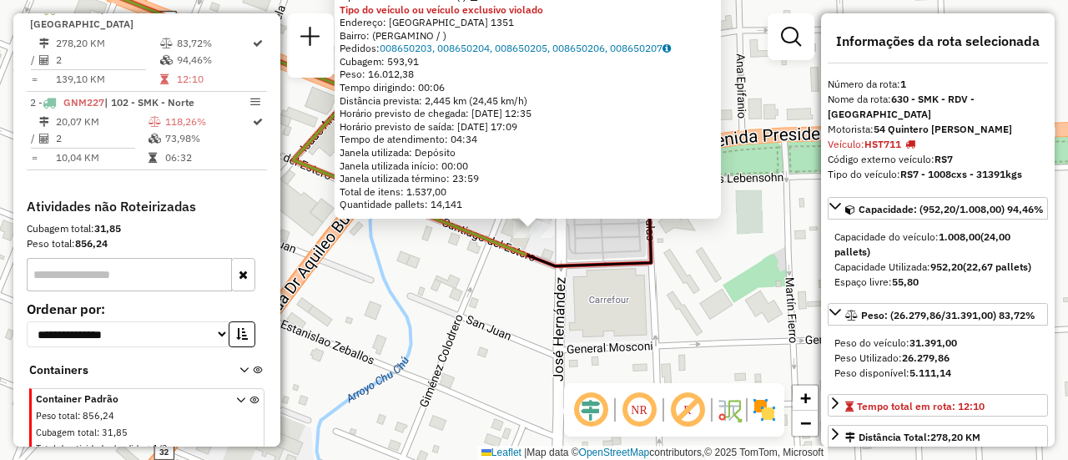
click at [467, 282] on div "0000911150 - INC S.A. Tipo de cliente: 31 - RDV (:) Tipo do veículo ou veículo …" at bounding box center [534, 230] width 1068 height 460
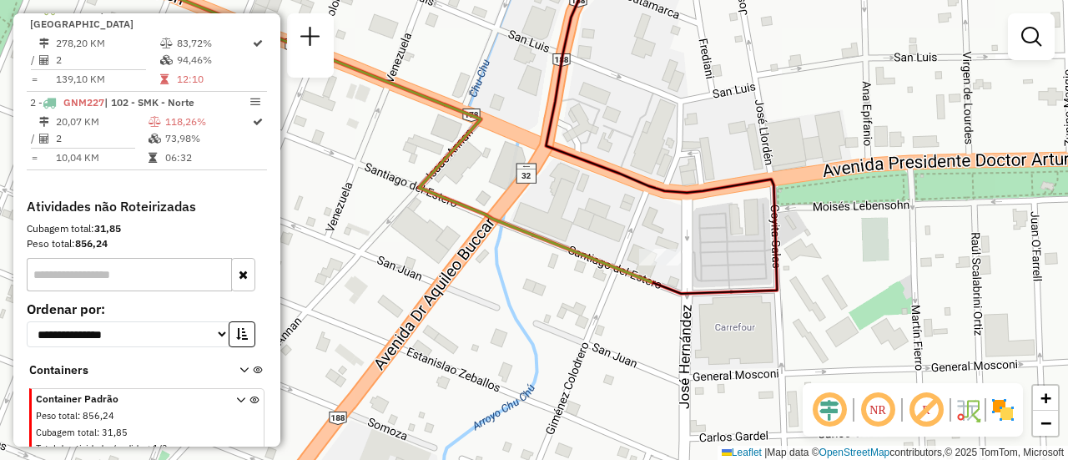
drag, startPoint x: 481, startPoint y: 193, endPoint x: 692, endPoint y: 235, distance: 215.4
click at [692, 235] on div "Janela de atendimento Grade de atendimento Capacidade Transportadoras Veículos …" at bounding box center [534, 230] width 1068 height 460
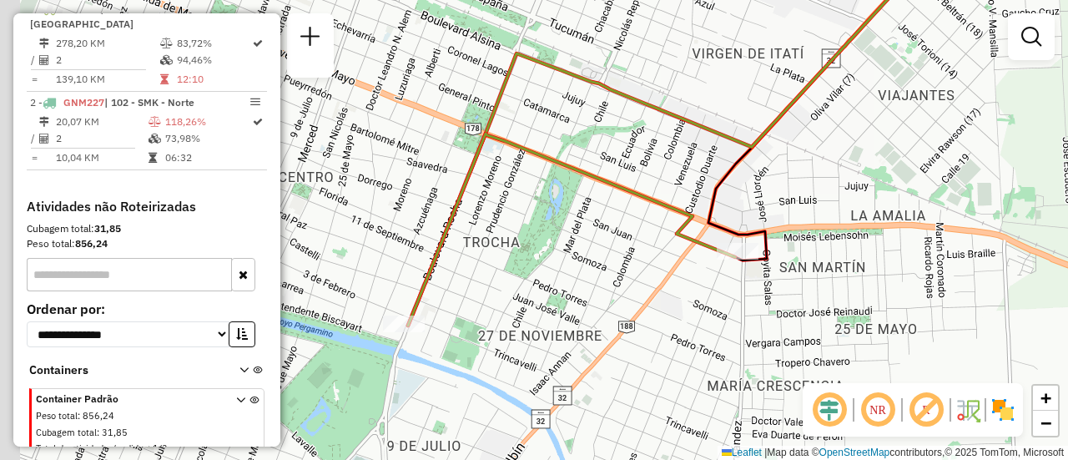
drag, startPoint x: 471, startPoint y: 210, endPoint x: 610, endPoint y: 229, distance: 140.6
click at [610, 229] on div "Janela de atendimento Grade de atendimento Capacidade Transportadoras Veículos …" at bounding box center [534, 230] width 1068 height 460
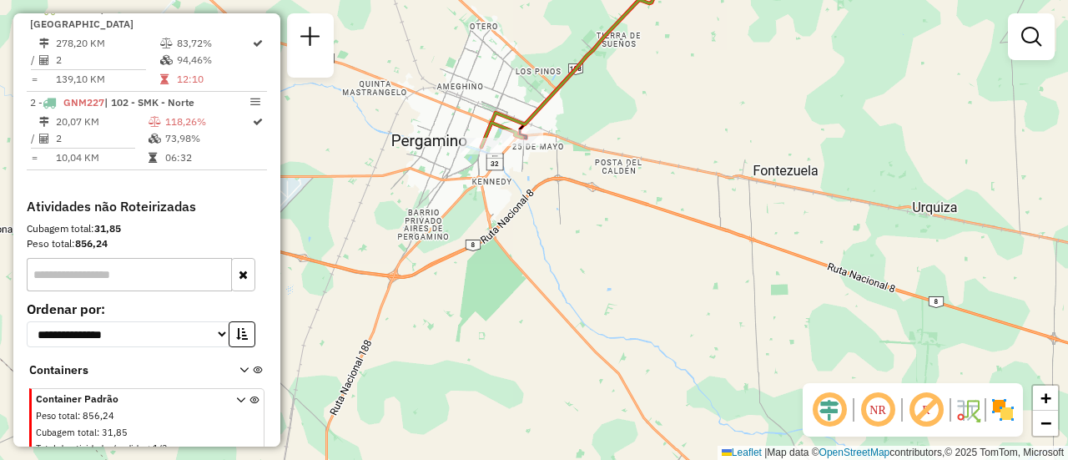
drag, startPoint x: 567, startPoint y: 258, endPoint x: 508, endPoint y: 125, distance: 145.3
click at [452, 107] on div "Janela de atendimento Grade de atendimento Capacidade Transportadoras Veículos …" at bounding box center [534, 230] width 1068 height 460
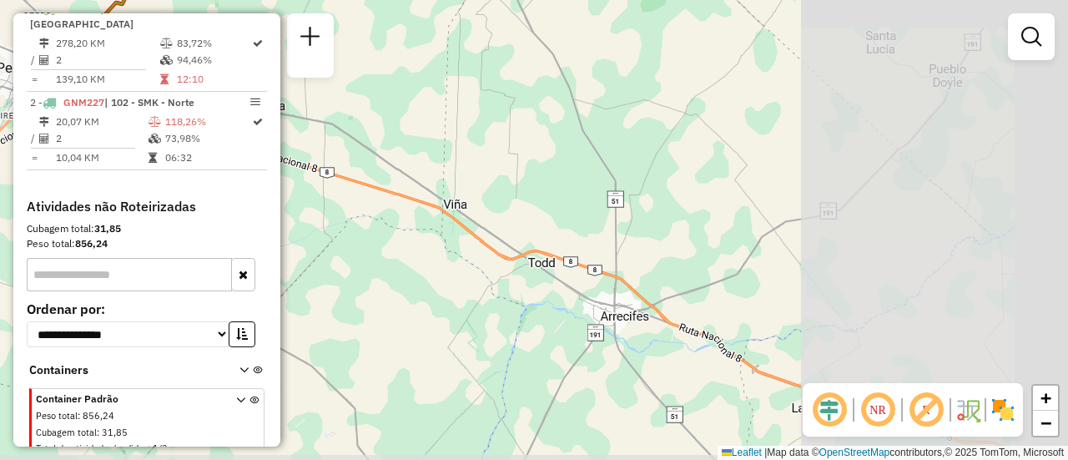
drag, startPoint x: 737, startPoint y: 93, endPoint x: 275, endPoint y: 70, distance: 463.0
click at [273, 68] on hb-router-mapa "**********" at bounding box center [534, 230] width 1068 height 460
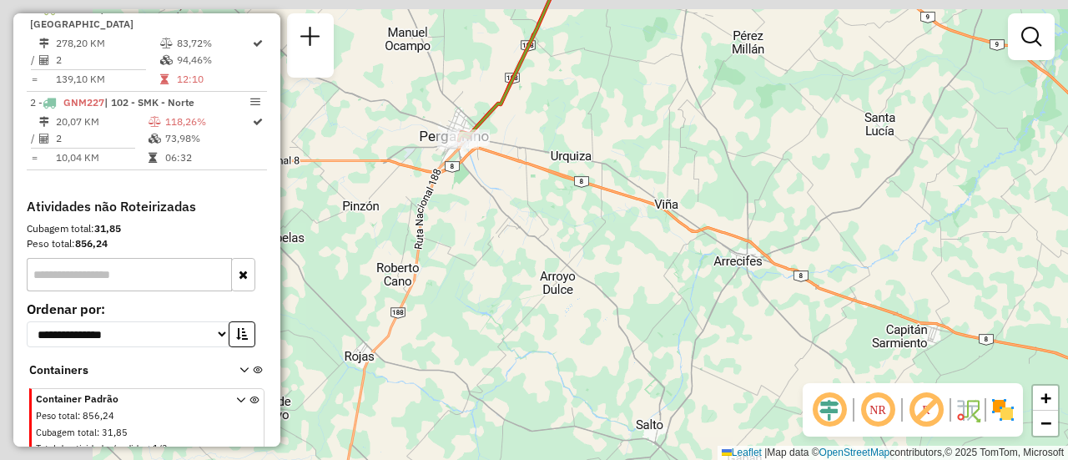
drag, startPoint x: 443, startPoint y: 154, endPoint x: 700, endPoint y: 178, distance: 258.2
click at [700, 178] on div "Janela de atendimento Grade de atendimento Capacidade Transportadoras Veículos …" at bounding box center [534, 230] width 1068 height 460
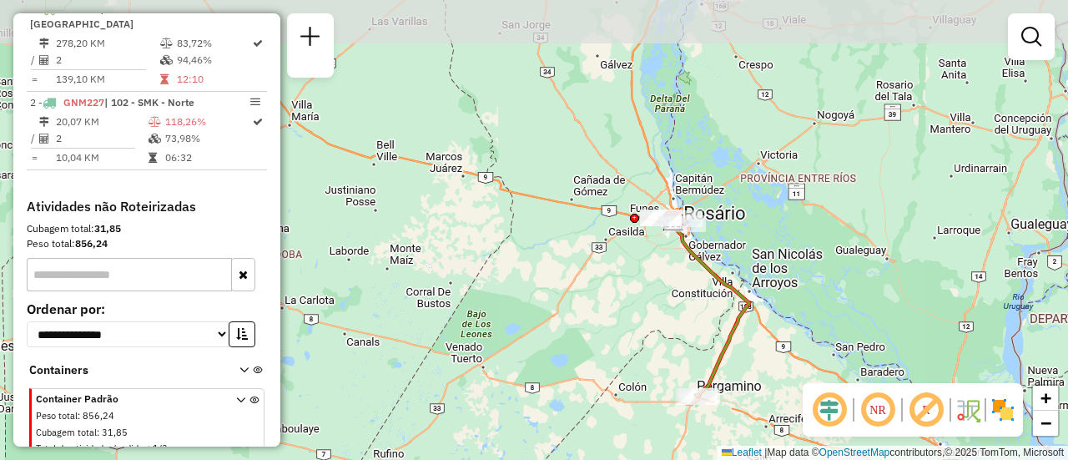
drag, startPoint x: 641, startPoint y: 134, endPoint x: 624, endPoint y: 355, distance: 221.1
click at [624, 355] on div "Janela de atendimento Grade de atendimento Capacidade Transportadoras Veículos …" at bounding box center [534, 230] width 1068 height 460
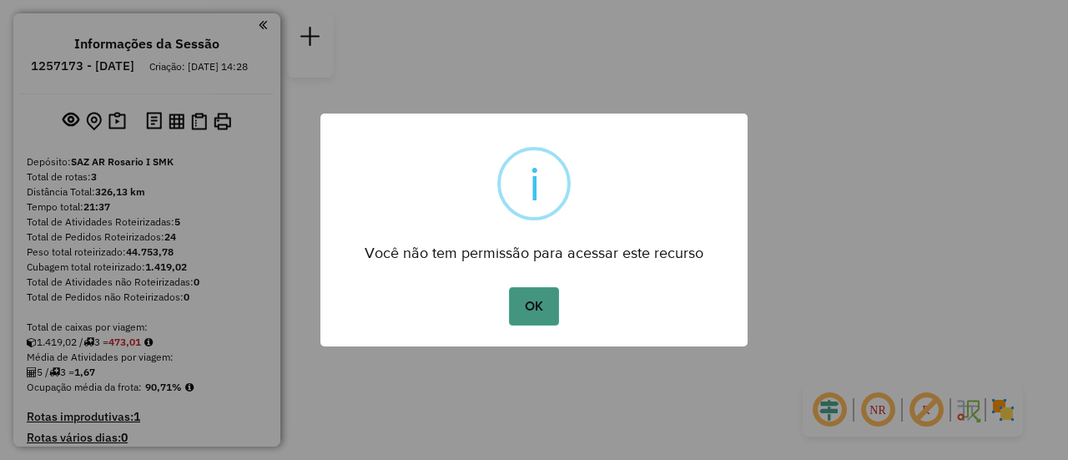
click at [542, 306] on button "OK" at bounding box center [533, 306] width 49 height 38
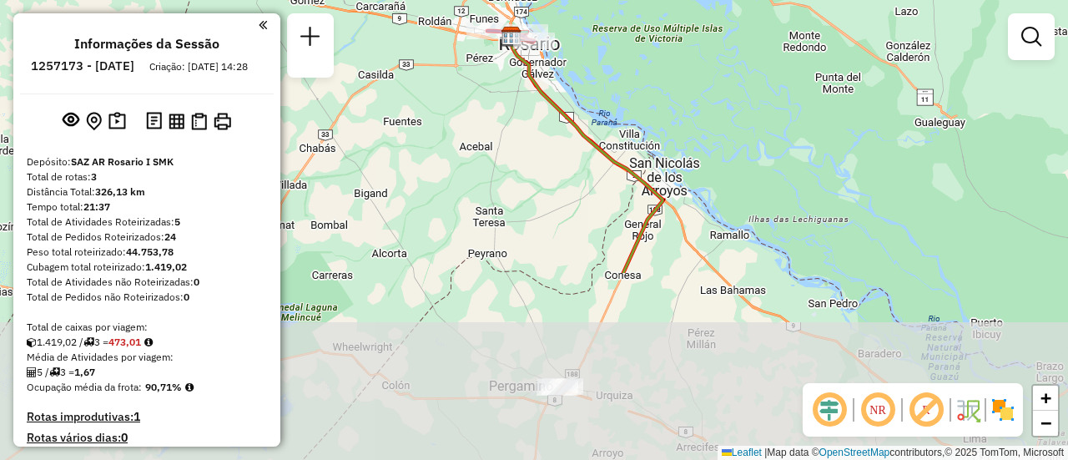
drag, startPoint x: 468, startPoint y: 366, endPoint x: 478, endPoint y: 129, distance: 237.3
click at [477, 131] on div "Janela de atendimento Grade de atendimento Capacidade Transportadoras Veículos …" at bounding box center [534, 230] width 1068 height 460
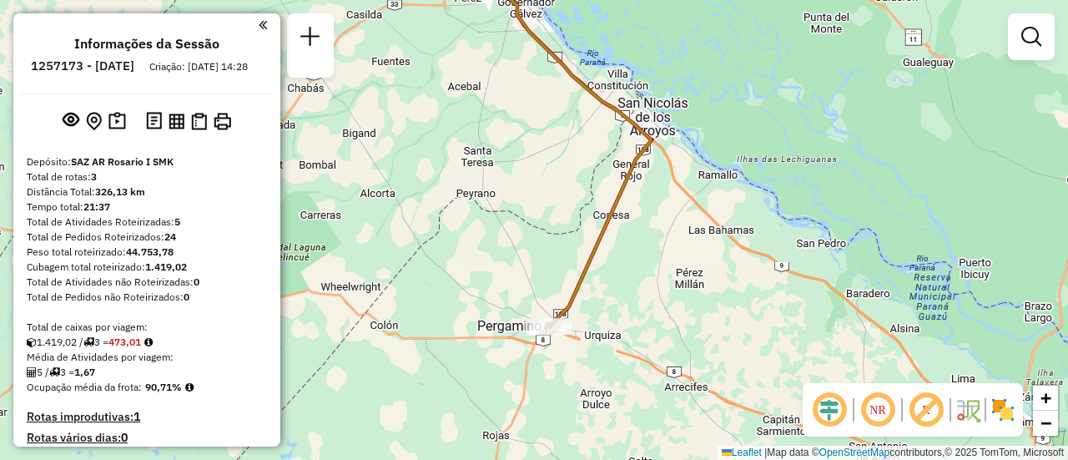
drag, startPoint x: 543, startPoint y: 284, endPoint x: 532, endPoint y: 239, distance: 46.4
click at [528, 225] on div "Janela de atendimento Grade de atendimento Capacidade Transportadoras Veículos …" at bounding box center [534, 230] width 1068 height 460
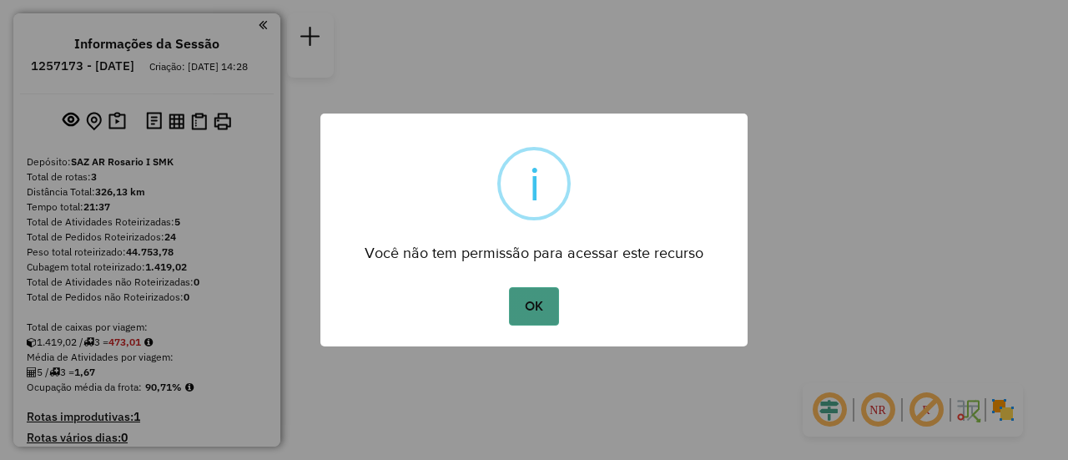
click at [538, 311] on button "OK" at bounding box center [533, 306] width 49 height 38
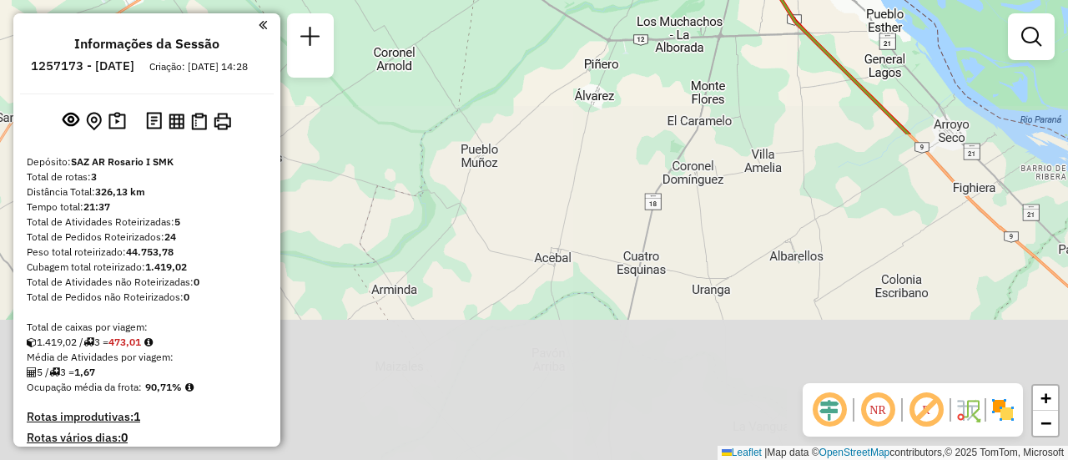
drag, startPoint x: 475, startPoint y: 317, endPoint x: 652, endPoint y: 67, distance: 306.6
click at [622, 0] on html "Aguarde... Pop-up bloqueado! Seu navegador bloqueou automáticamente a abertura …" at bounding box center [534, 230] width 1068 height 460
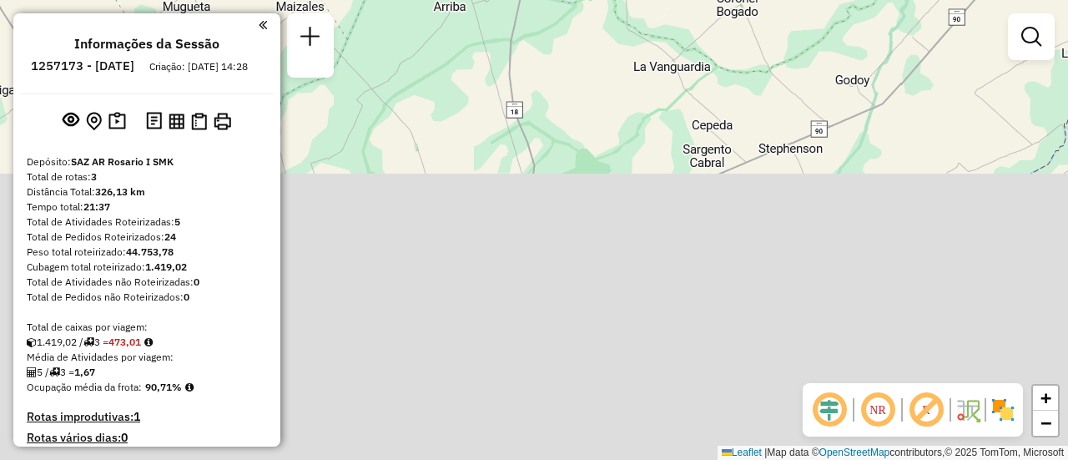
drag, startPoint x: 658, startPoint y: 303, endPoint x: 530, endPoint y: -17, distance: 344.3
click at [530, 0] on html "Aguarde... Pop-up bloqueado! Seu navegador bloqueou automáticamente a abertura …" at bounding box center [534, 230] width 1068 height 460
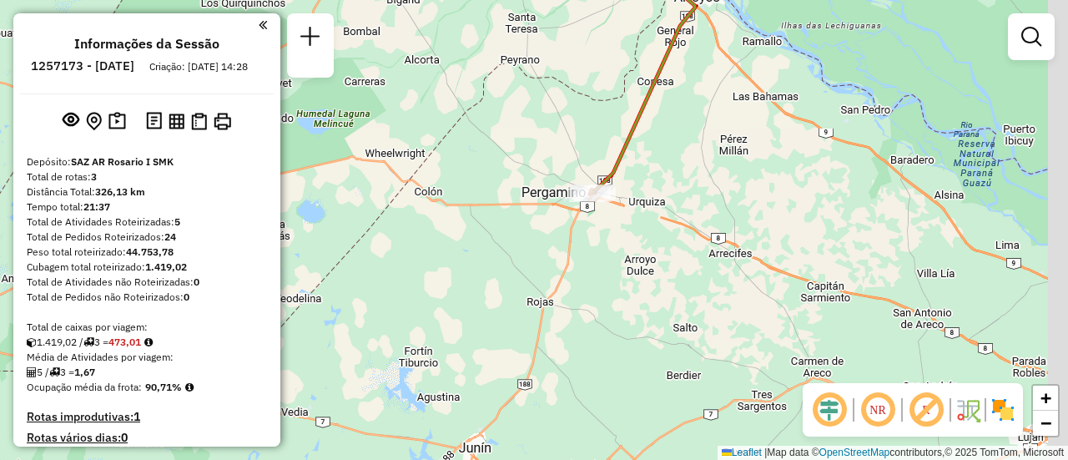
drag, startPoint x: 578, startPoint y: 235, endPoint x: 547, endPoint y: 124, distance: 115.5
click at [547, 124] on div "Janela de atendimento Grade de atendimento Capacidade Transportadoras Veículos …" at bounding box center [534, 230] width 1068 height 460
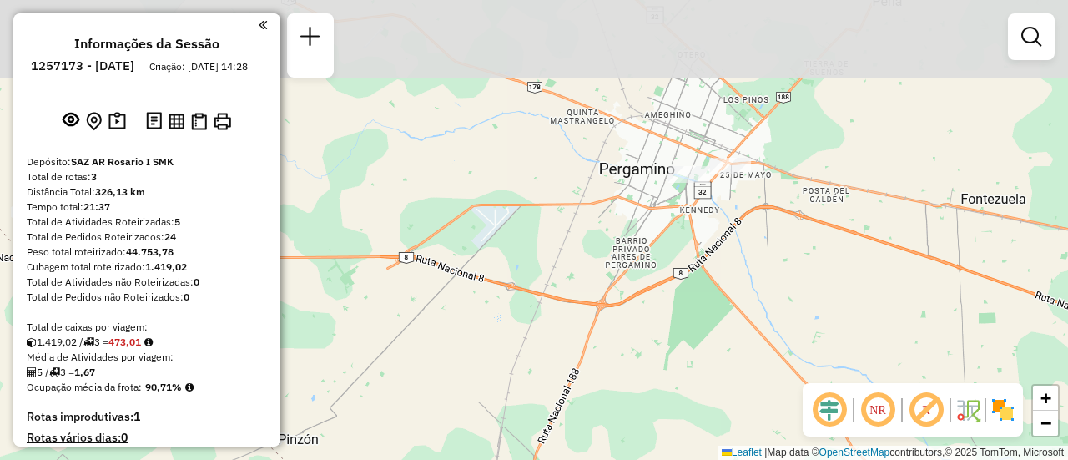
drag, startPoint x: 545, startPoint y: 260, endPoint x: 546, endPoint y: 346, distance: 86.0
click at [541, 349] on div "Janela de atendimento Grade de atendimento Capacidade Transportadoras Veículos …" at bounding box center [534, 230] width 1068 height 460
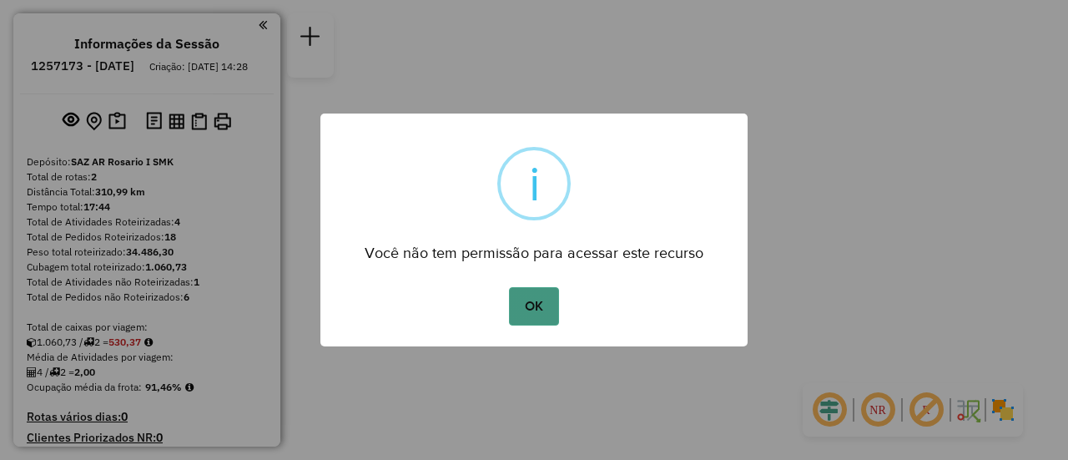
click at [548, 303] on button "OK" at bounding box center [533, 306] width 49 height 38
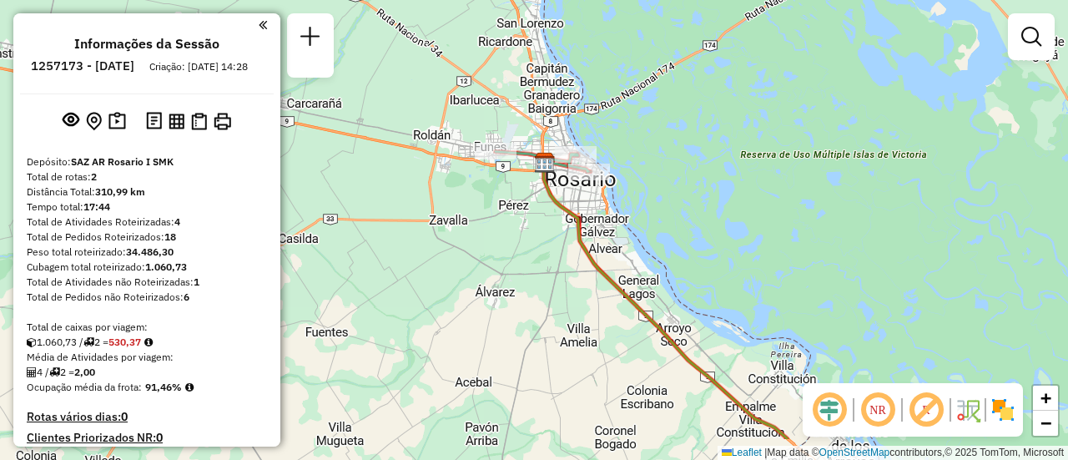
drag, startPoint x: 506, startPoint y: 330, endPoint x: 522, endPoint y: 249, distance: 82.5
click at [522, 249] on div "Janela de atendimento Grade de atendimento Capacidade Transportadoras Veículos …" at bounding box center [534, 230] width 1068 height 460
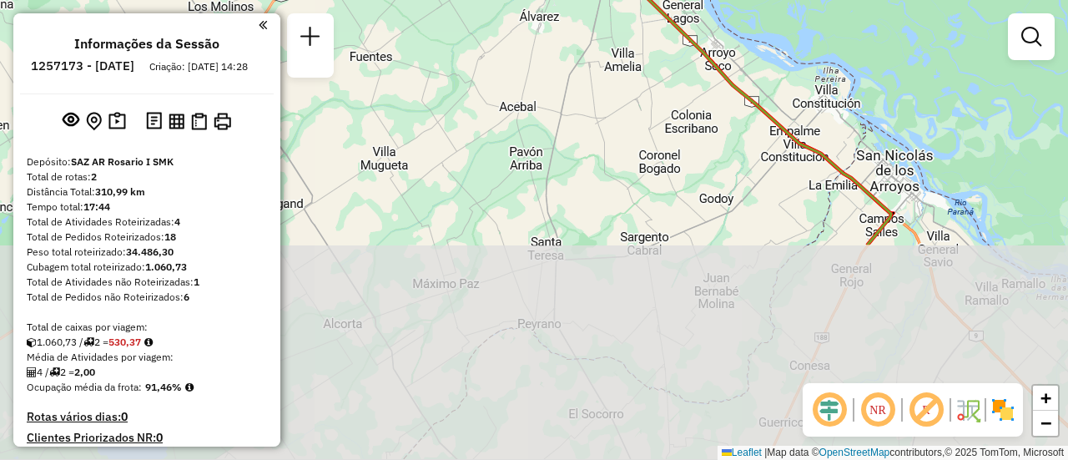
drag, startPoint x: 603, startPoint y: 376, endPoint x: 639, endPoint y: 164, distance: 215.0
click at [642, 112] on div "Janela de atendimento Grade de atendimento Capacidade Transportadoras Veículos …" at bounding box center [534, 230] width 1068 height 460
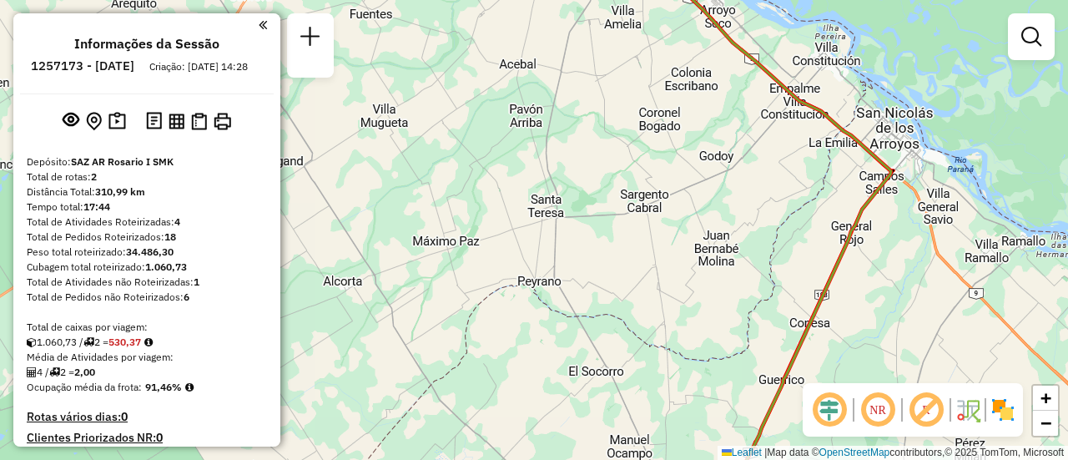
drag, startPoint x: 571, startPoint y: 244, endPoint x: 593, endPoint y: -1, distance: 245.6
click at [593, 0] on html "Aguarde... Pop-up bloqueado! Seu navegador bloqueou automáticamente a abertura …" at bounding box center [534, 230] width 1068 height 460
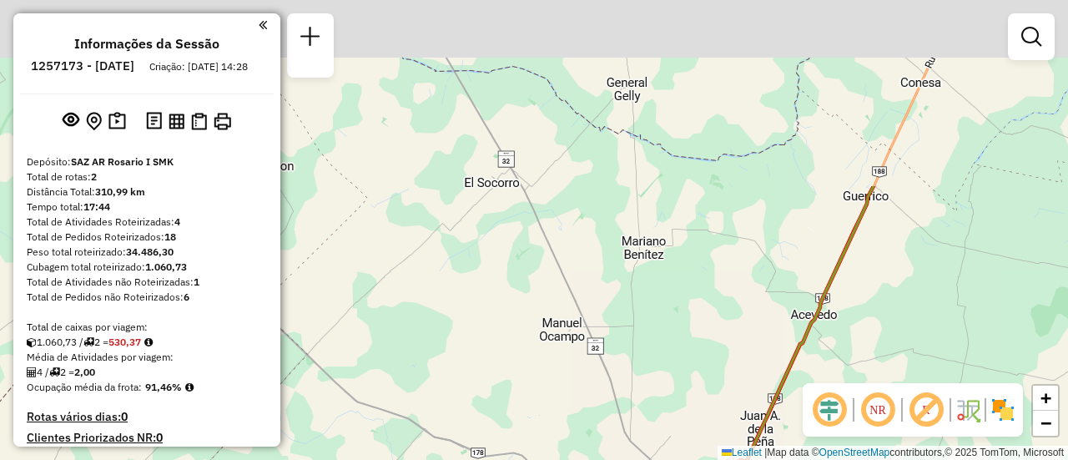
drag, startPoint x: 562, startPoint y: 360, endPoint x: 590, endPoint y: 499, distance: 142.3
click at [590, 459] on html "Aguarde... Pop-up bloqueado! Seu navegador bloqueou automáticamente a abertura …" at bounding box center [534, 230] width 1068 height 460
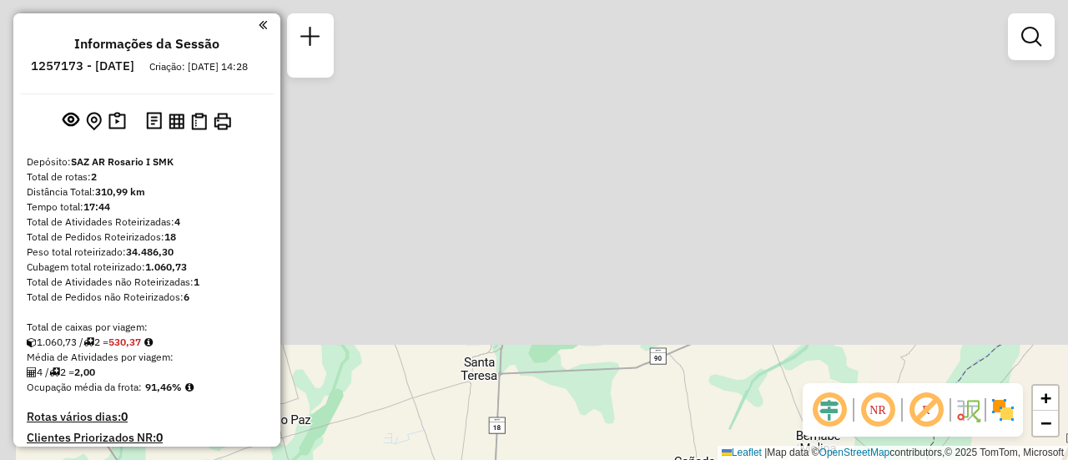
drag, startPoint x: 536, startPoint y: 183, endPoint x: 612, endPoint y: 319, distance: 155.8
click at [584, 459] on html "Aguarde... Pop-up bloqueado! Seu navegador bloqueou automáticamente a abertura …" at bounding box center [534, 230] width 1068 height 460
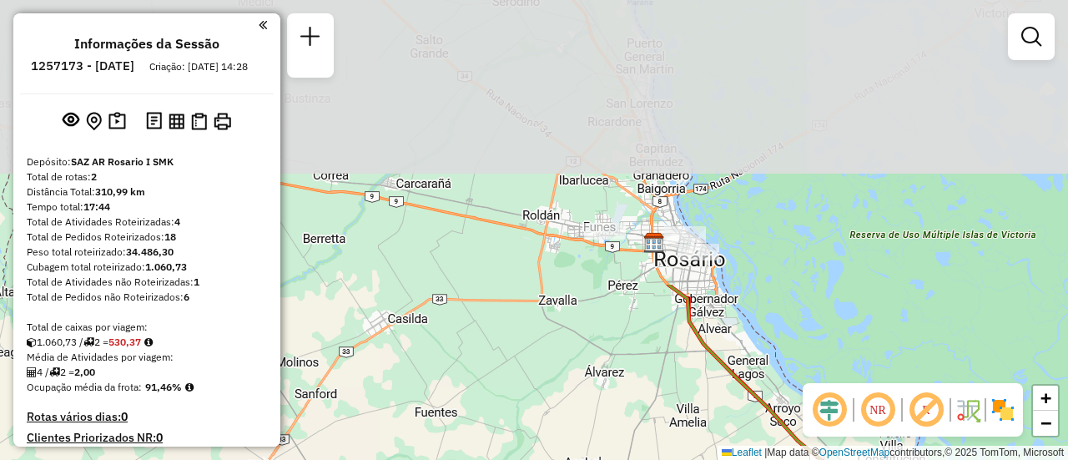
drag, startPoint x: 588, startPoint y: 135, endPoint x: 644, endPoint y: 461, distance: 330.2
click at [644, 459] on html "Aguarde... Pop-up bloqueado! Seu navegador bloqueou automáticamente a abertura …" at bounding box center [534, 230] width 1068 height 460
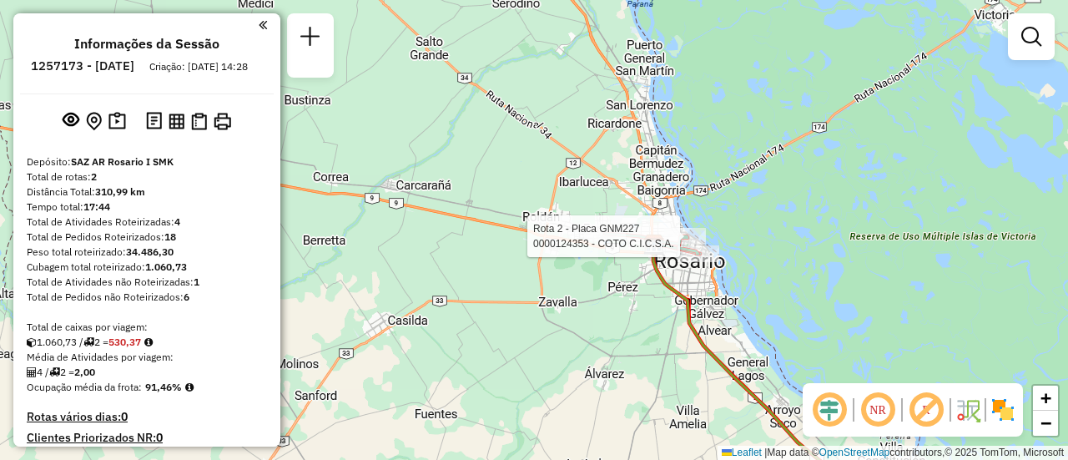
select select "**********"
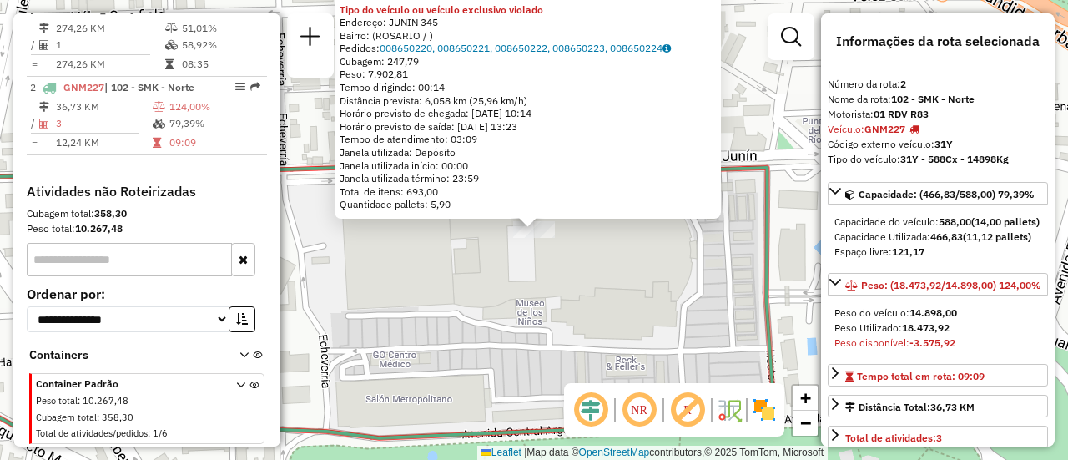
scroll to position [603, 0]
click at [617, 276] on div "0000124353 - COTO C.I.C.S.A. Tipo do veículo ou veículo exclusivo violado Ender…" at bounding box center [534, 230] width 1068 height 460
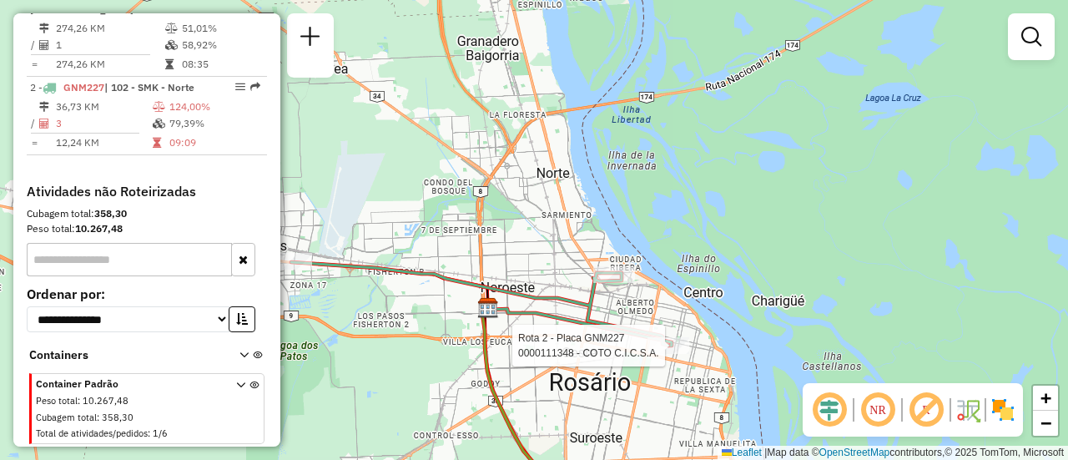
select select "**********"
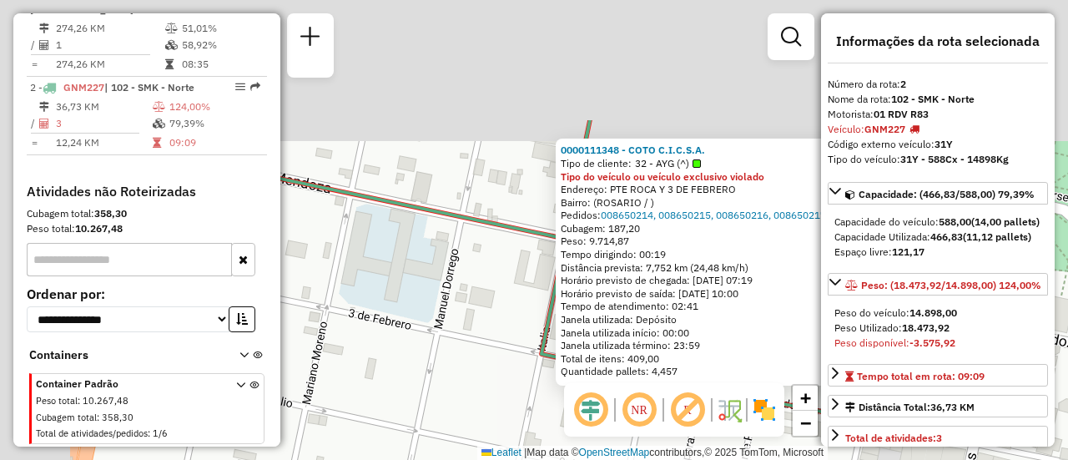
drag, startPoint x: 396, startPoint y: 244, endPoint x: 669, endPoint y: 432, distance: 331.1
click at [665, 436] on hb-router-mapa "**********" at bounding box center [534, 230] width 1068 height 460
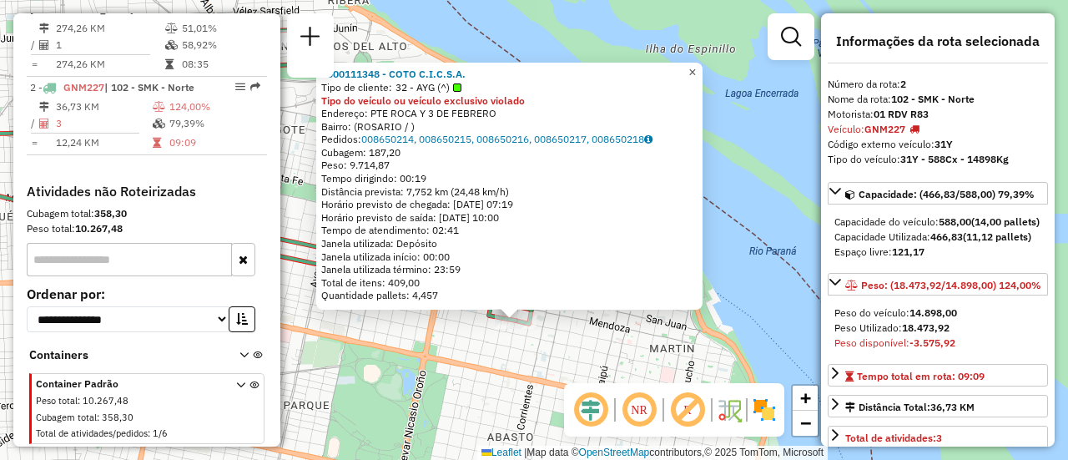
click at [696, 66] on span "×" at bounding box center [693, 72] width 8 height 14
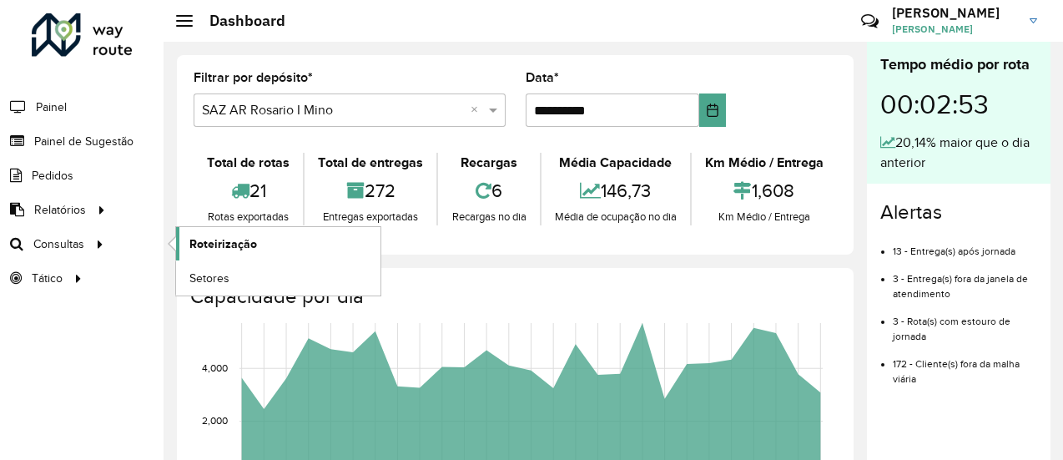
click at [245, 240] on span "Roteirização" at bounding box center [223, 244] width 68 height 18
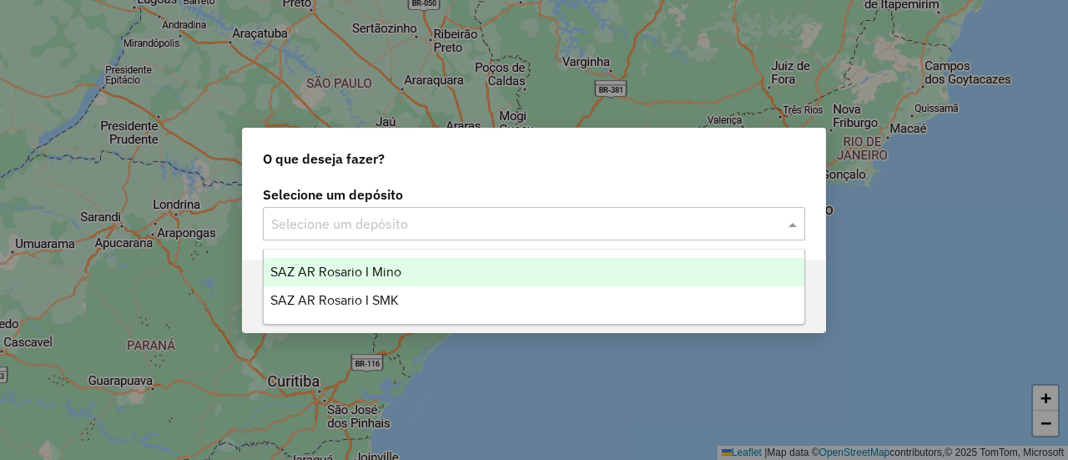
click at [790, 221] on span at bounding box center [795, 224] width 21 height 20
click at [369, 270] on span "SAZ AR Rosario I Mino" at bounding box center [335, 272] width 131 height 14
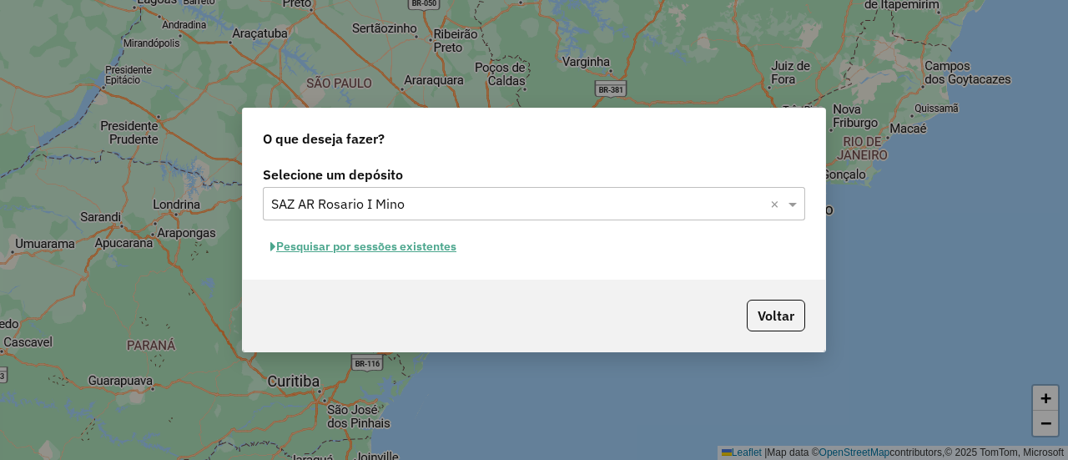
click at [400, 245] on button "Pesquisar por sessões existentes" at bounding box center [363, 247] width 201 height 26
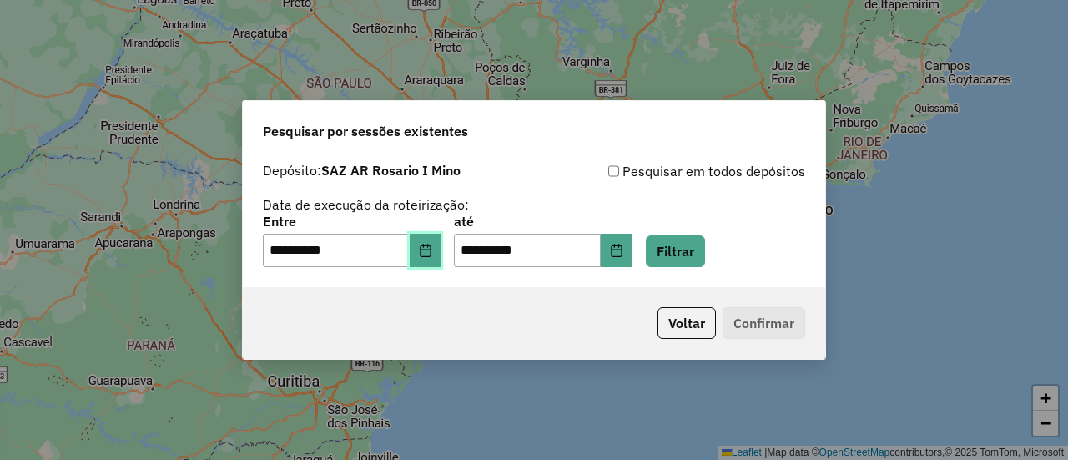
click at [431, 248] on icon "Choose Date" at bounding box center [425, 250] width 11 height 13
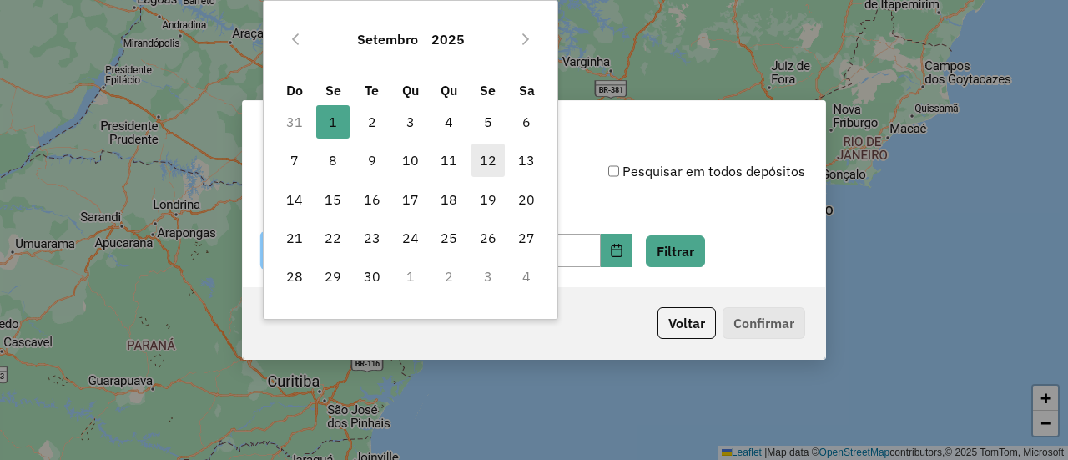
drag, startPoint x: 366, startPoint y: 119, endPoint x: 496, endPoint y: 177, distance: 142.4
click at [368, 119] on span "2" at bounding box center [372, 121] width 33 height 33
type input "**********"
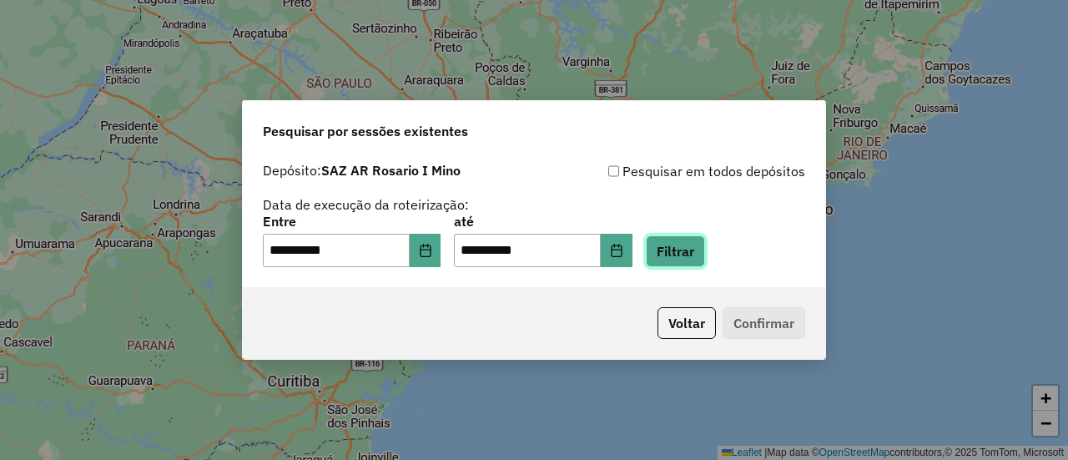
click at [701, 255] on button "Filtrar" at bounding box center [675, 251] width 59 height 32
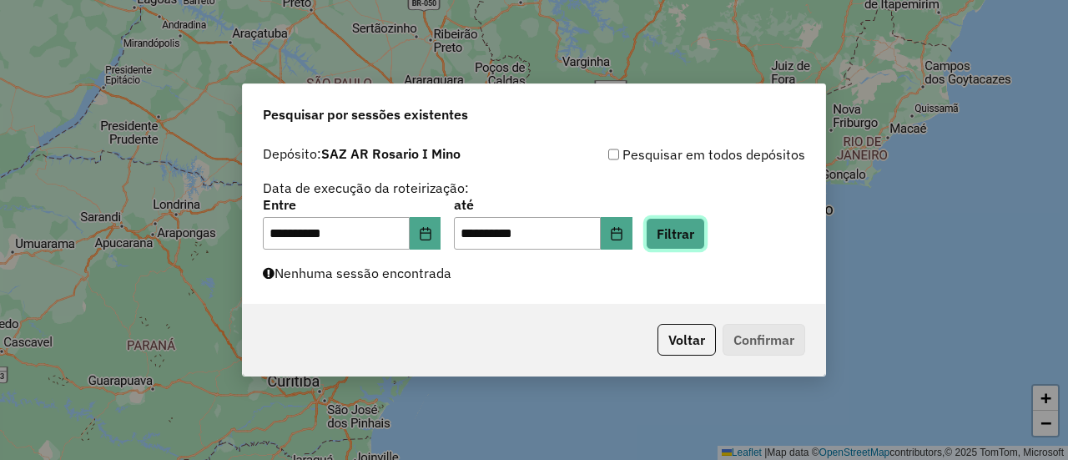
click at [700, 240] on button "Filtrar" at bounding box center [675, 234] width 59 height 32
drag, startPoint x: 701, startPoint y: 237, endPoint x: 685, endPoint y: 201, distance: 39.2
click at [699, 231] on button "Filtrar" at bounding box center [675, 234] width 59 height 32
click at [702, 235] on button "Filtrar" at bounding box center [675, 234] width 59 height 32
